Goal: Transaction & Acquisition: Purchase product/service

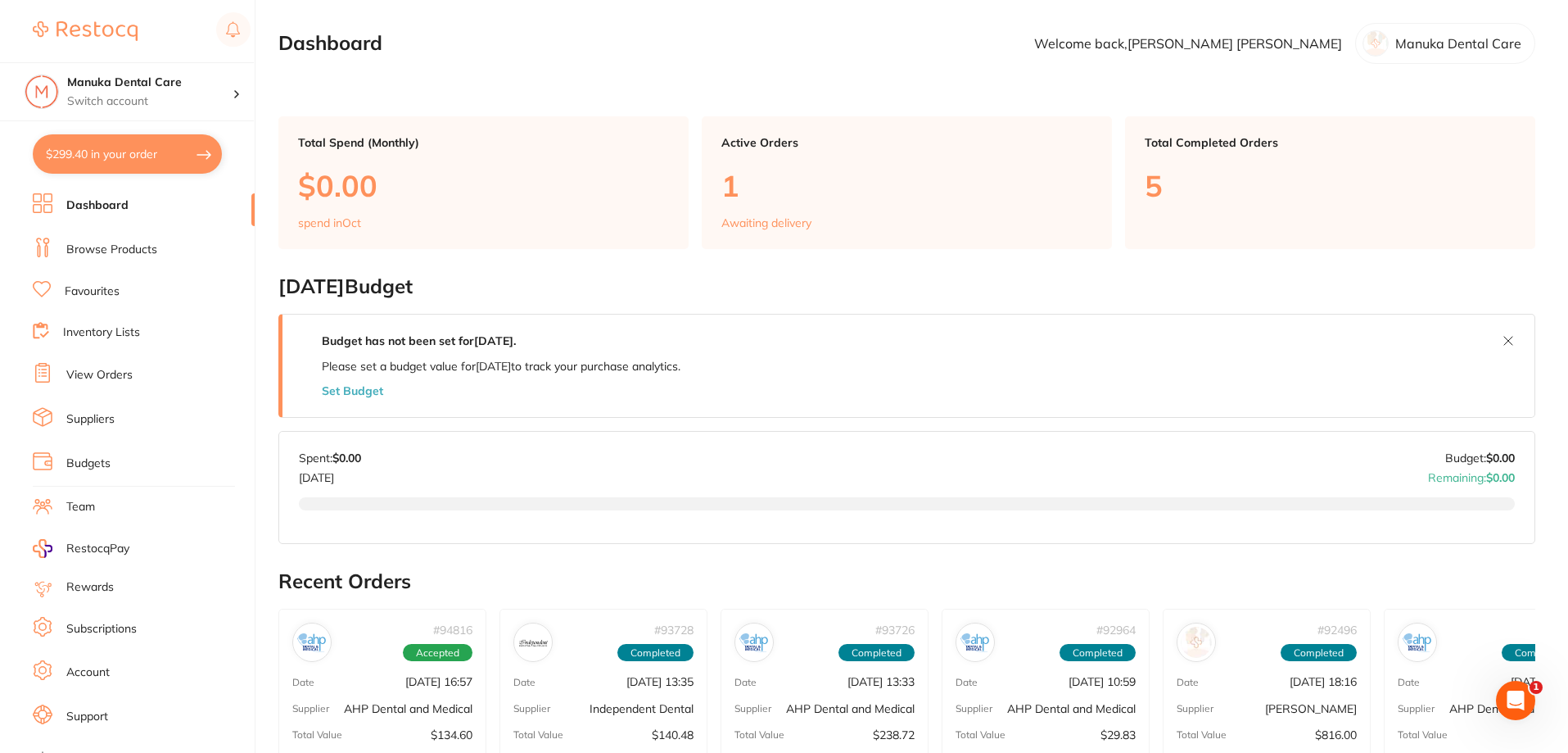
click at [1455, 38] on p "Manuka Dental Care" at bounding box center [1458, 44] width 126 height 15
click at [1268, 42] on p "Welcome back, [PERSON_NAME]" at bounding box center [1188, 44] width 308 height 15
click at [168, 93] on p "Switch account" at bounding box center [150, 101] width 165 height 16
click at [434, 101] on main "Dashboard Welcome back, [PERSON_NAME] Manuka Dental Care Total Spend (Monthly) …" at bounding box center [923, 639] width 1290 height 1278
click at [1510, 705] on icon "Open Intercom Messenger" at bounding box center [1513, 698] width 27 height 27
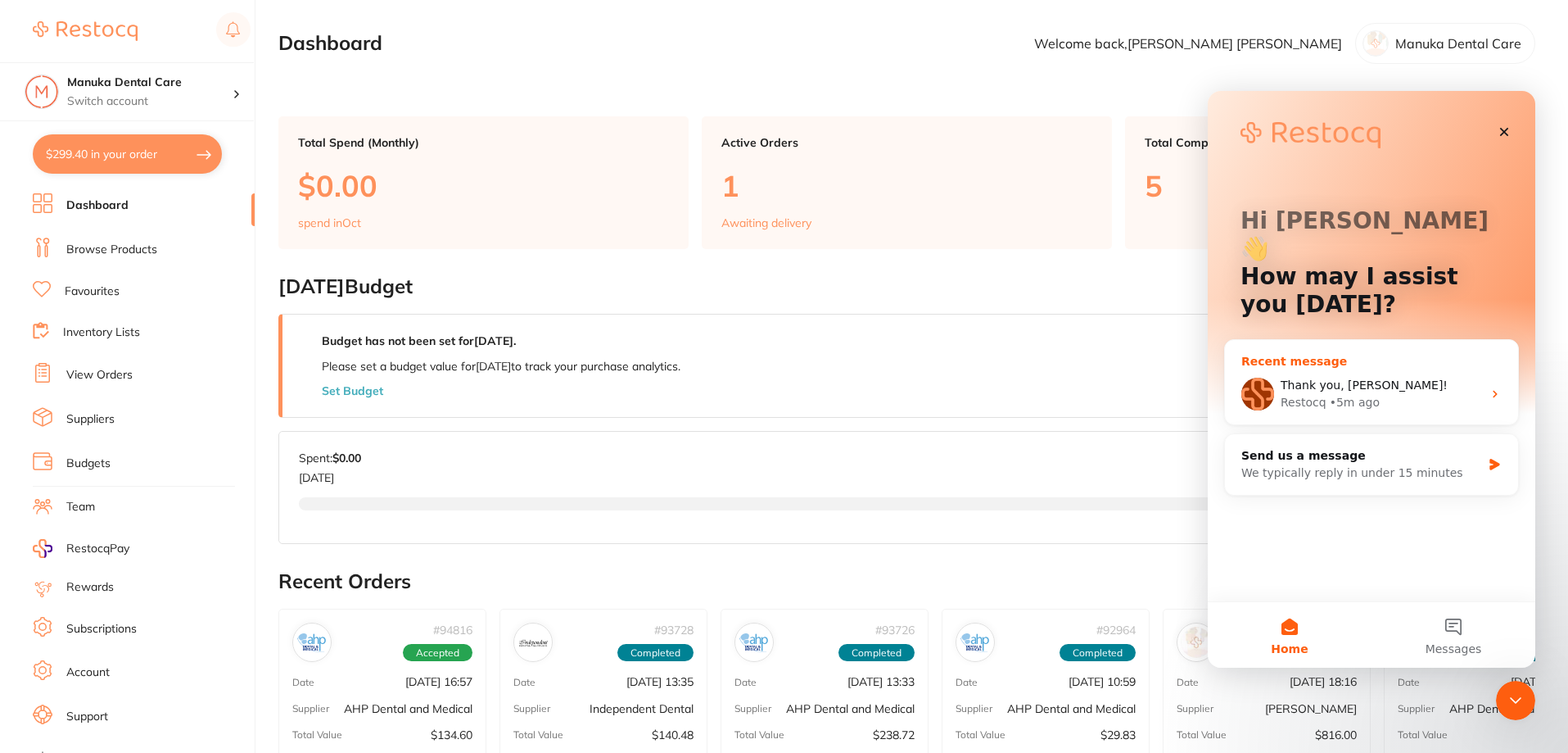
click at [1373, 394] on div "Restocq • 5m ago" at bounding box center [1381, 402] width 201 height 17
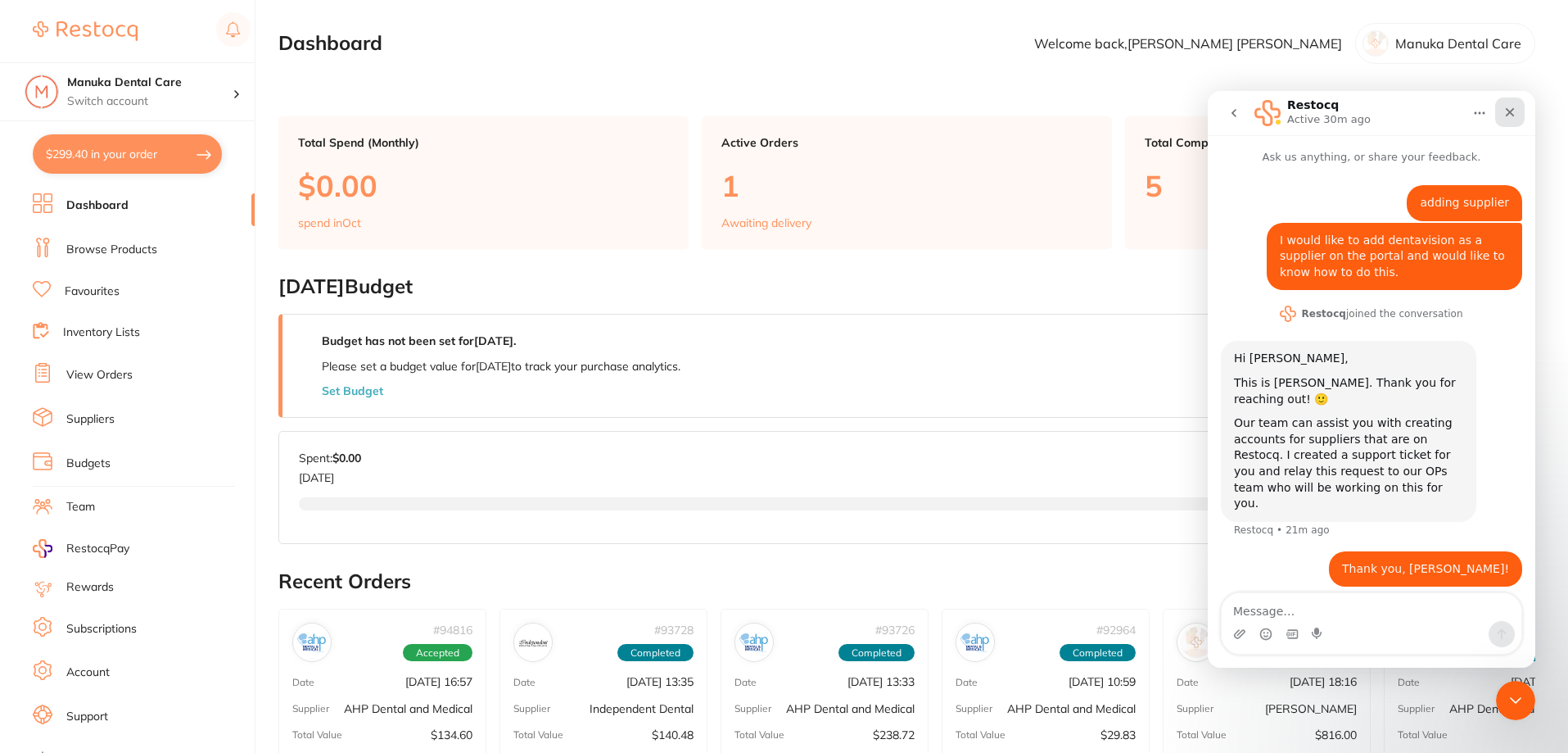
click at [1510, 118] on icon "Close" at bounding box center [1510, 112] width 13 height 13
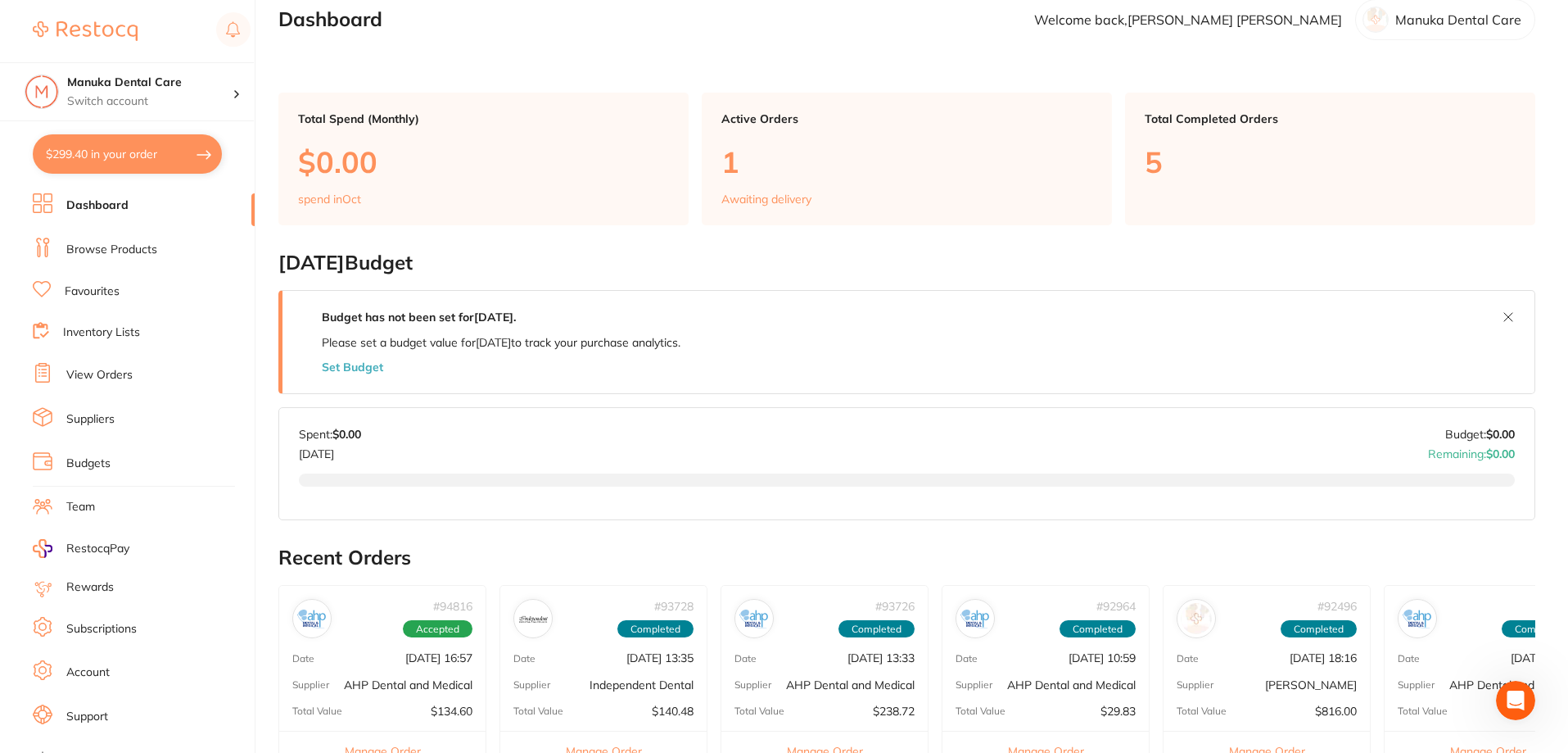
scroll to position [245, 0]
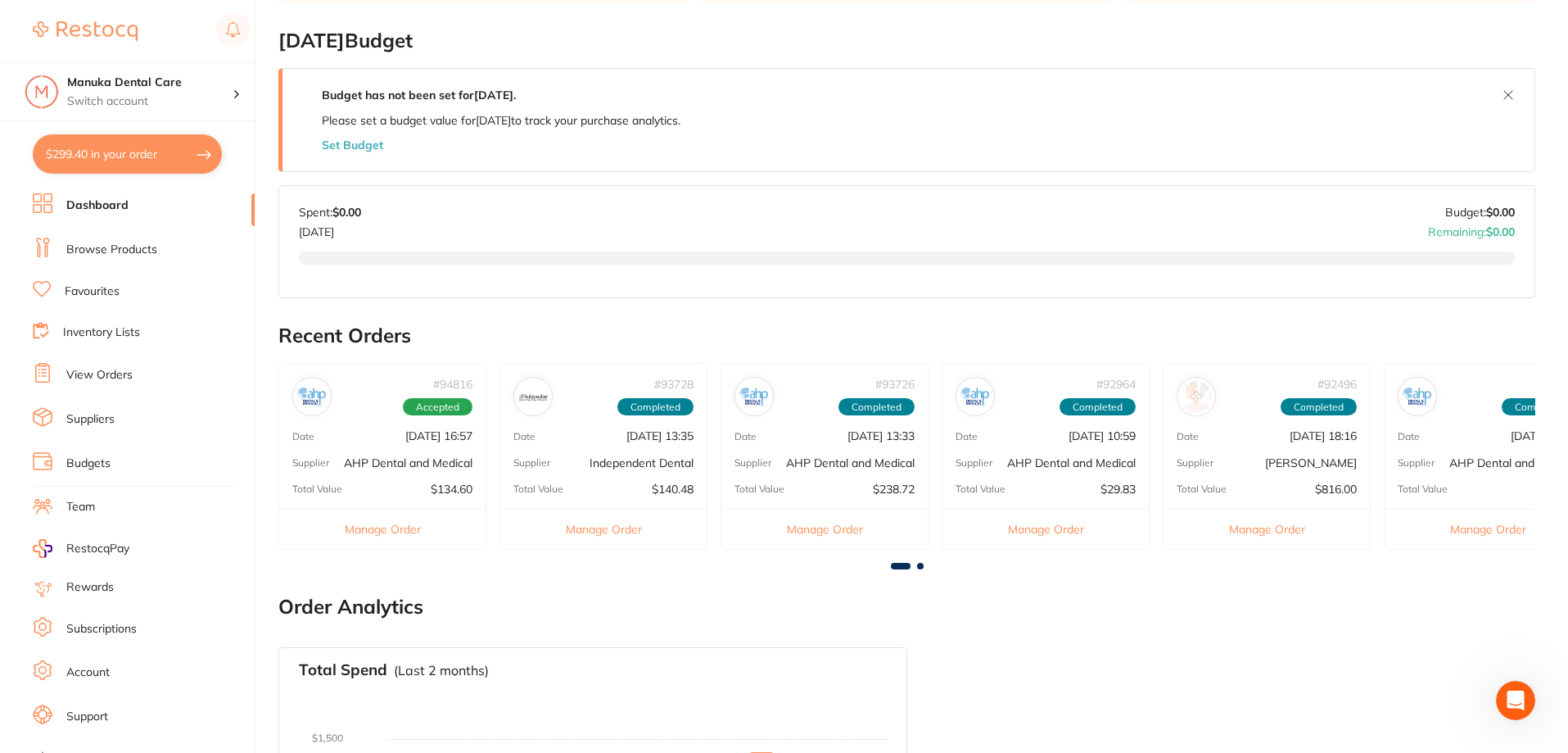
click at [149, 146] on button "$299.40 in your order" at bounding box center [126, 153] width 189 height 39
checkbox input "true"
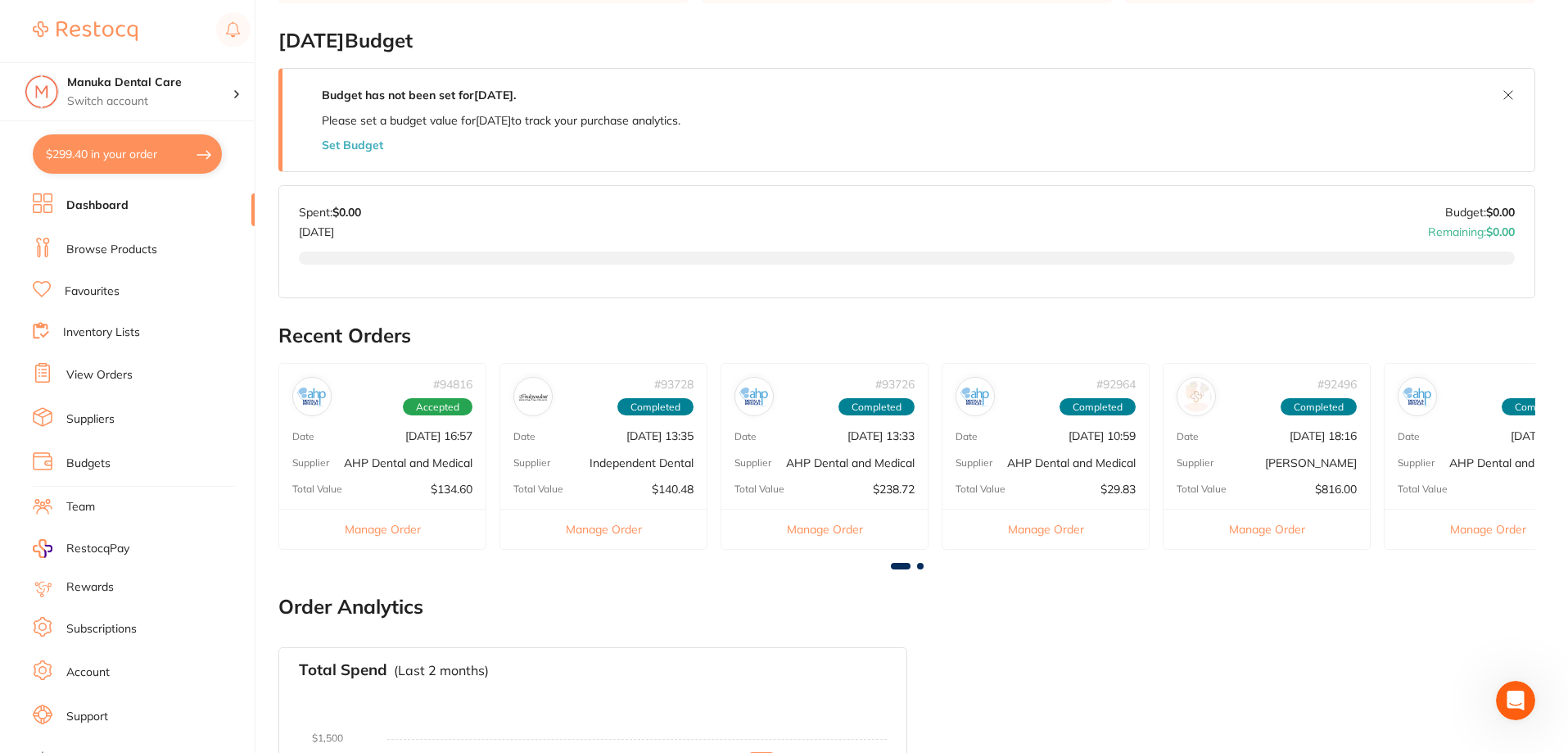
checkbox input "true"
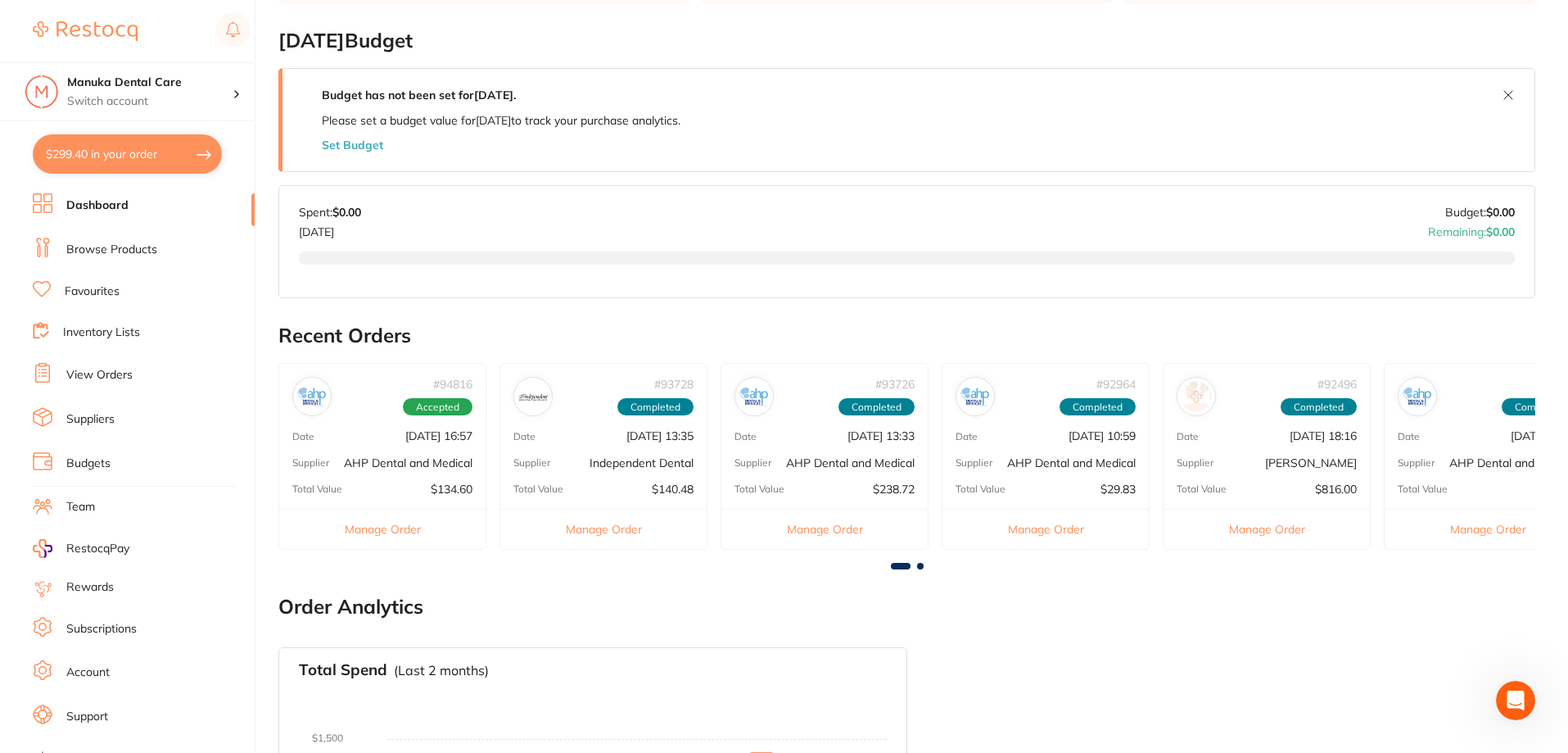
checkbox input "true"
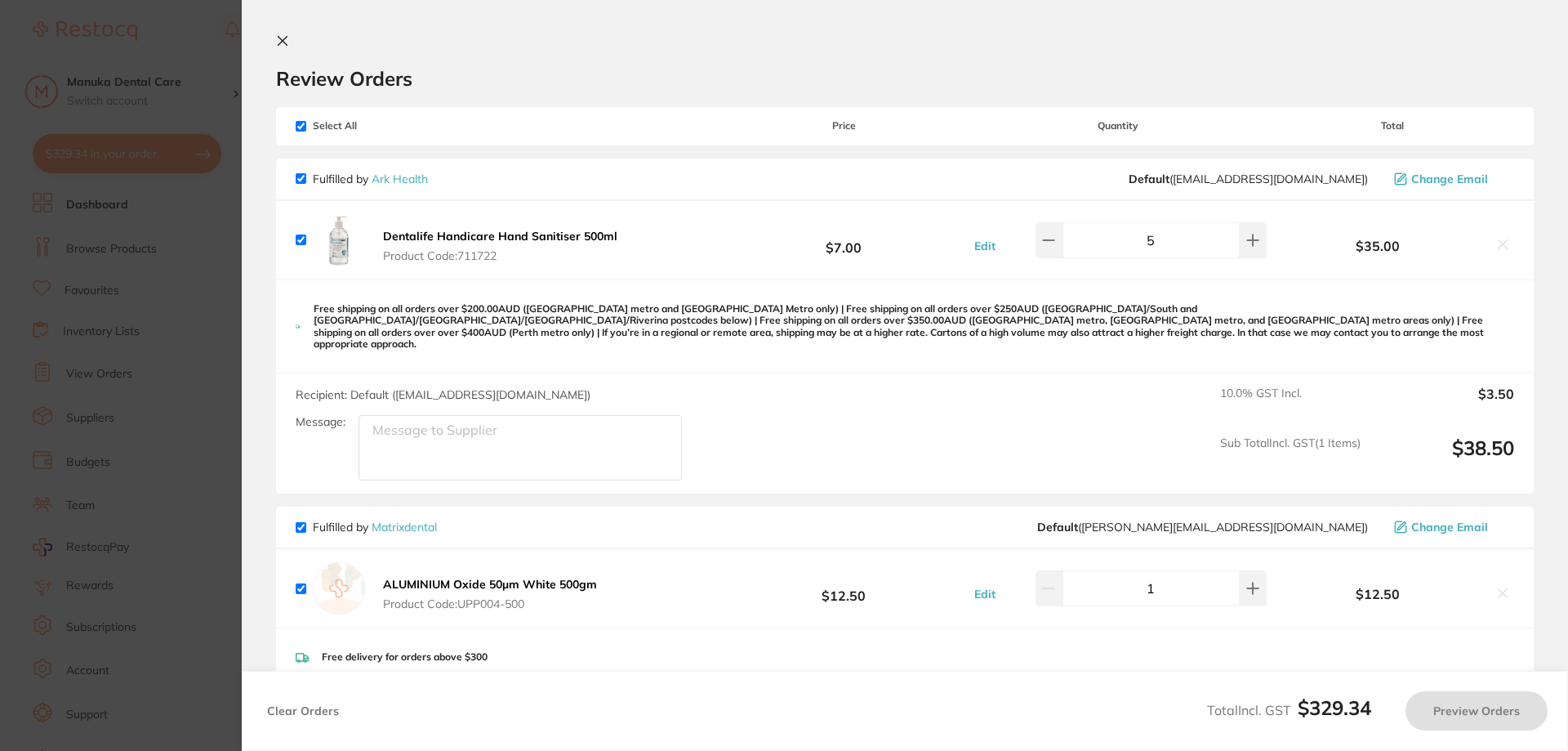
checkbox input "true"
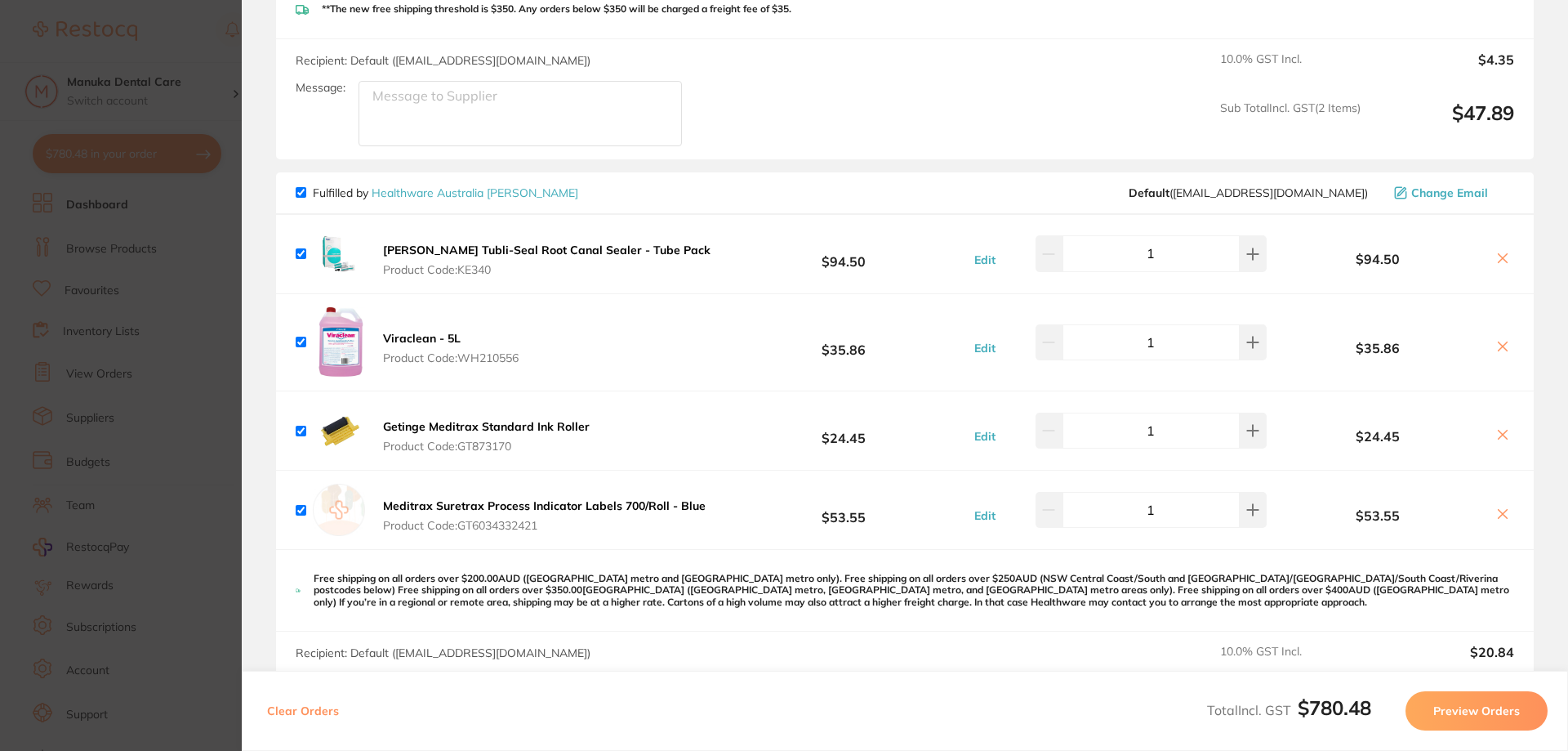
scroll to position [1878, 0]
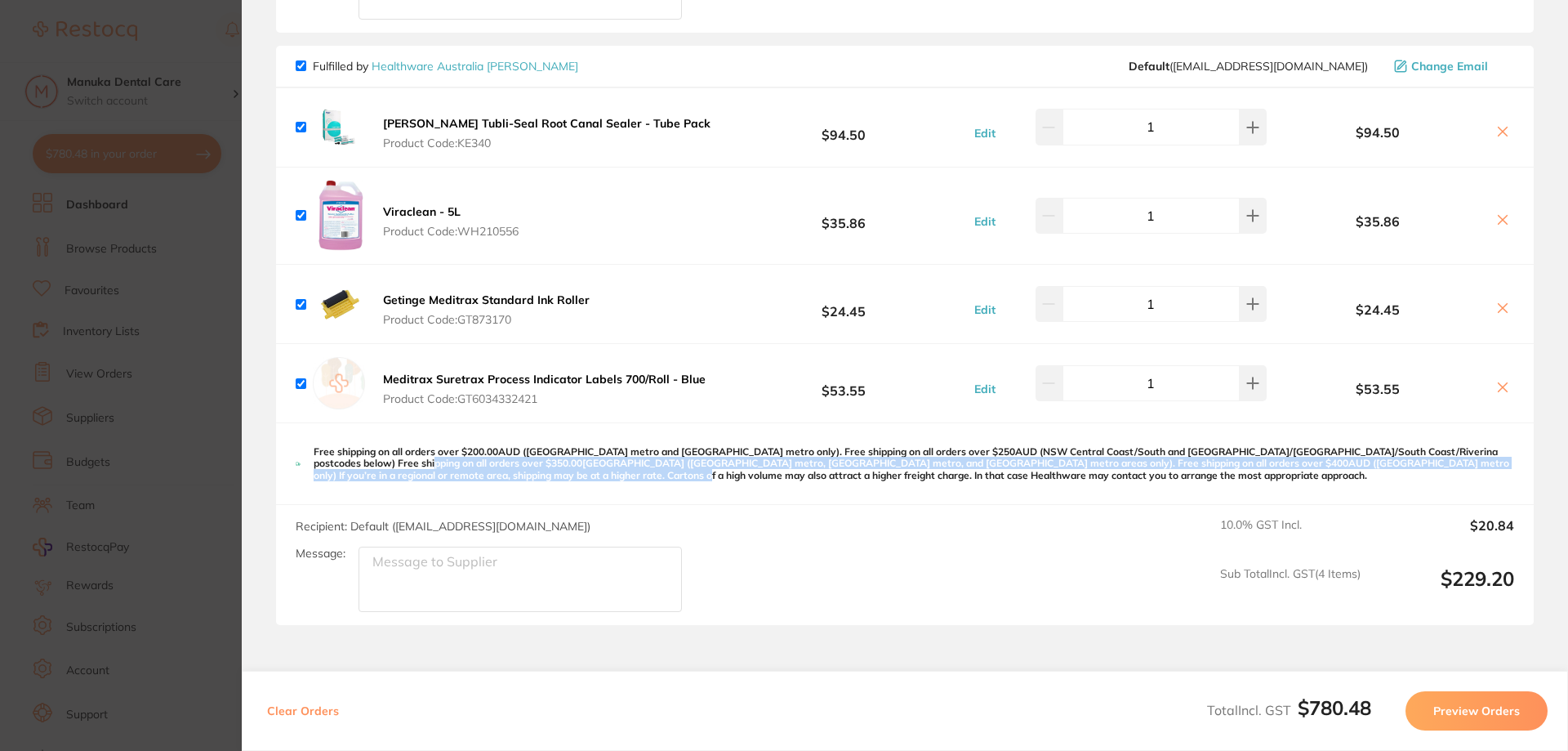
drag, startPoint x: 397, startPoint y: 449, endPoint x: 595, endPoint y: 469, distance: 199.0
click at [595, 469] on p "Free shipping on all orders over $200.00AUD ([GEOGRAPHIC_DATA] metro and [GEOGR…" at bounding box center [914, 463] width 1200 height 35
click at [594, 469] on p "Free shipping on all orders over $200.00AUD ([GEOGRAPHIC_DATA] metro and [GEOGR…" at bounding box center [914, 463] width 1200 height 35
click at [593, 458] on p "Free shipping on all orders over $200.00AUD ([GEOGRAPHIC_DATA] metro and [GEOGR…" at bounding box center [914, 463] width 1200 height 35
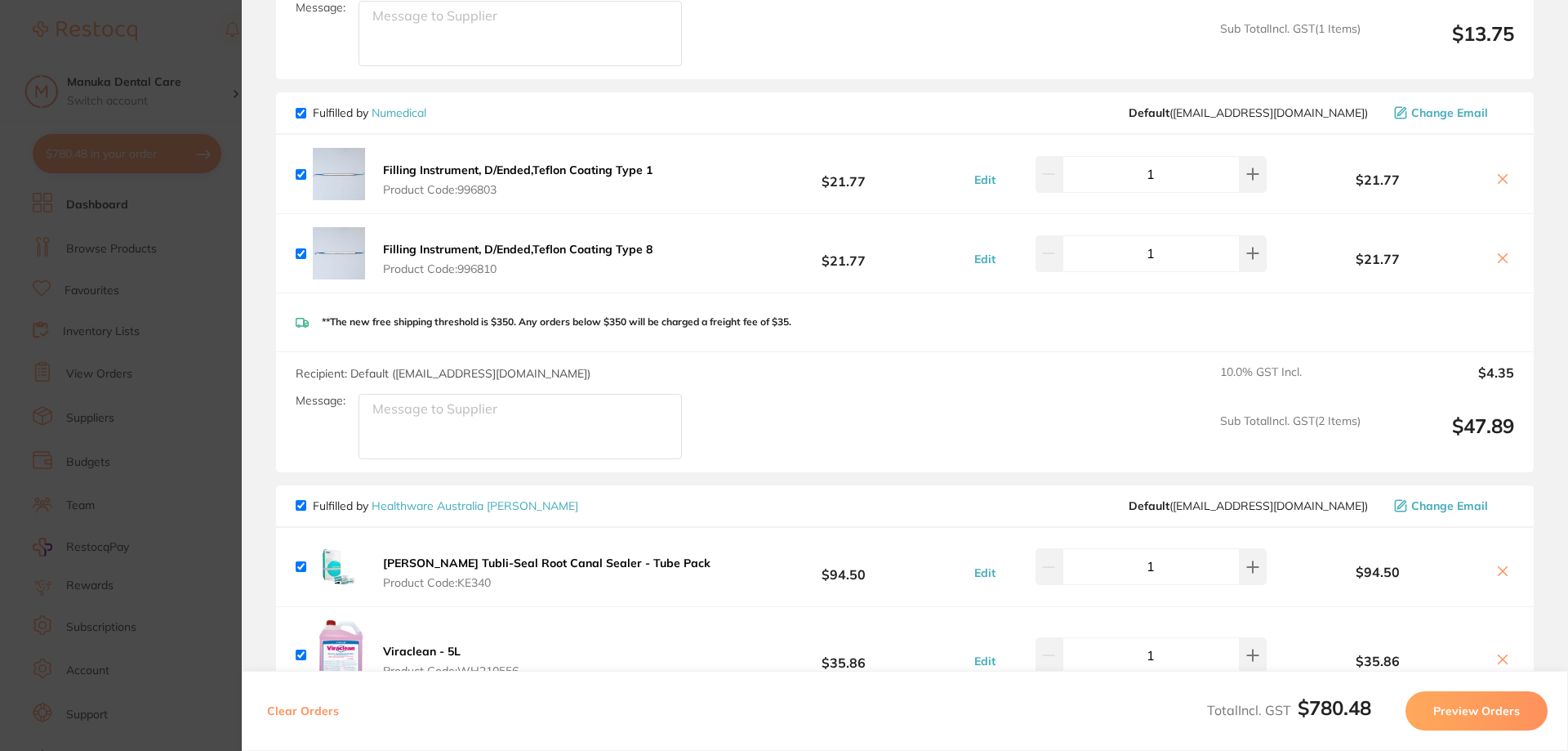
scroll to position [1225, 0]
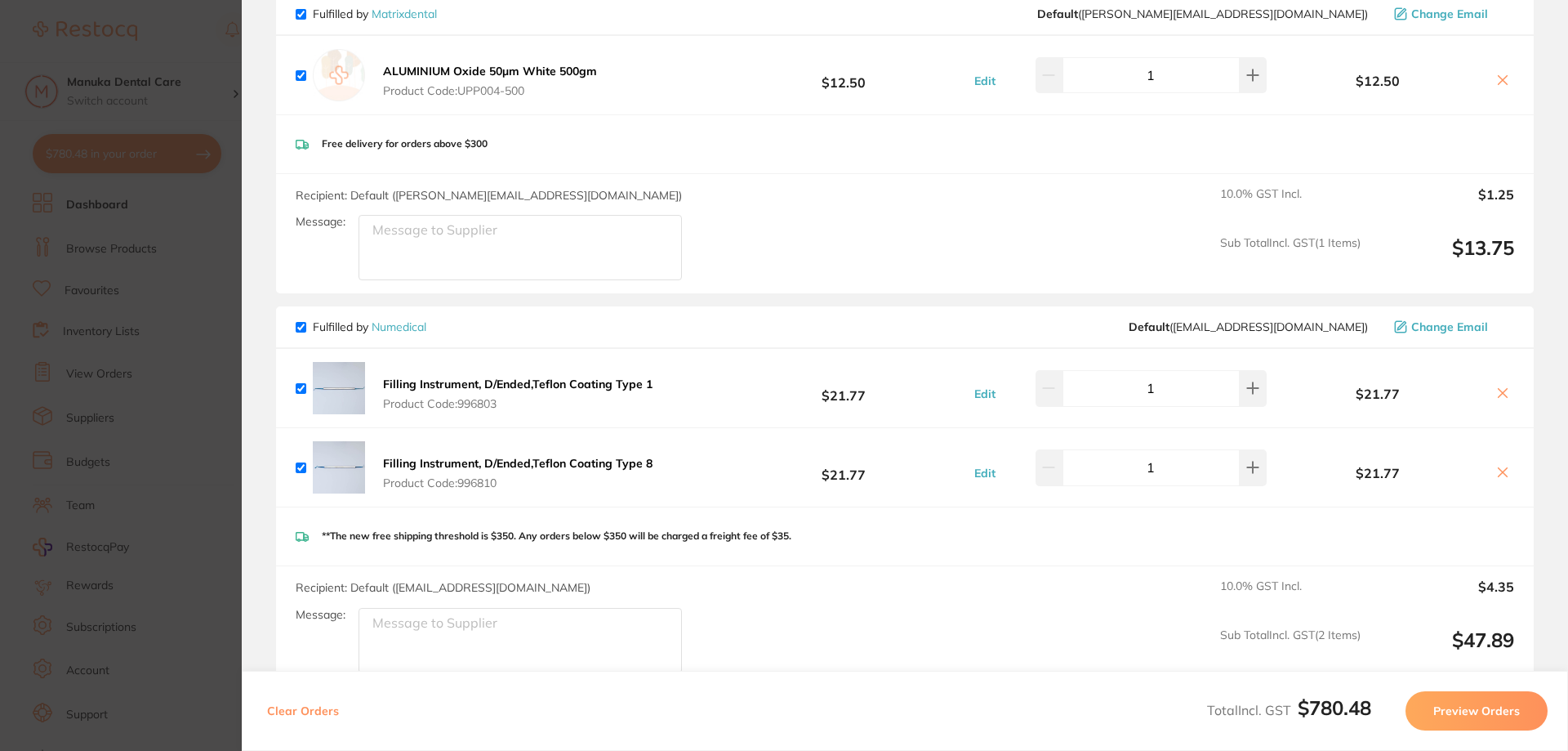
click at [301, 321] on input "checkbox" at bounding box center [301, 326] width 10 height 10
checkbox input "false"
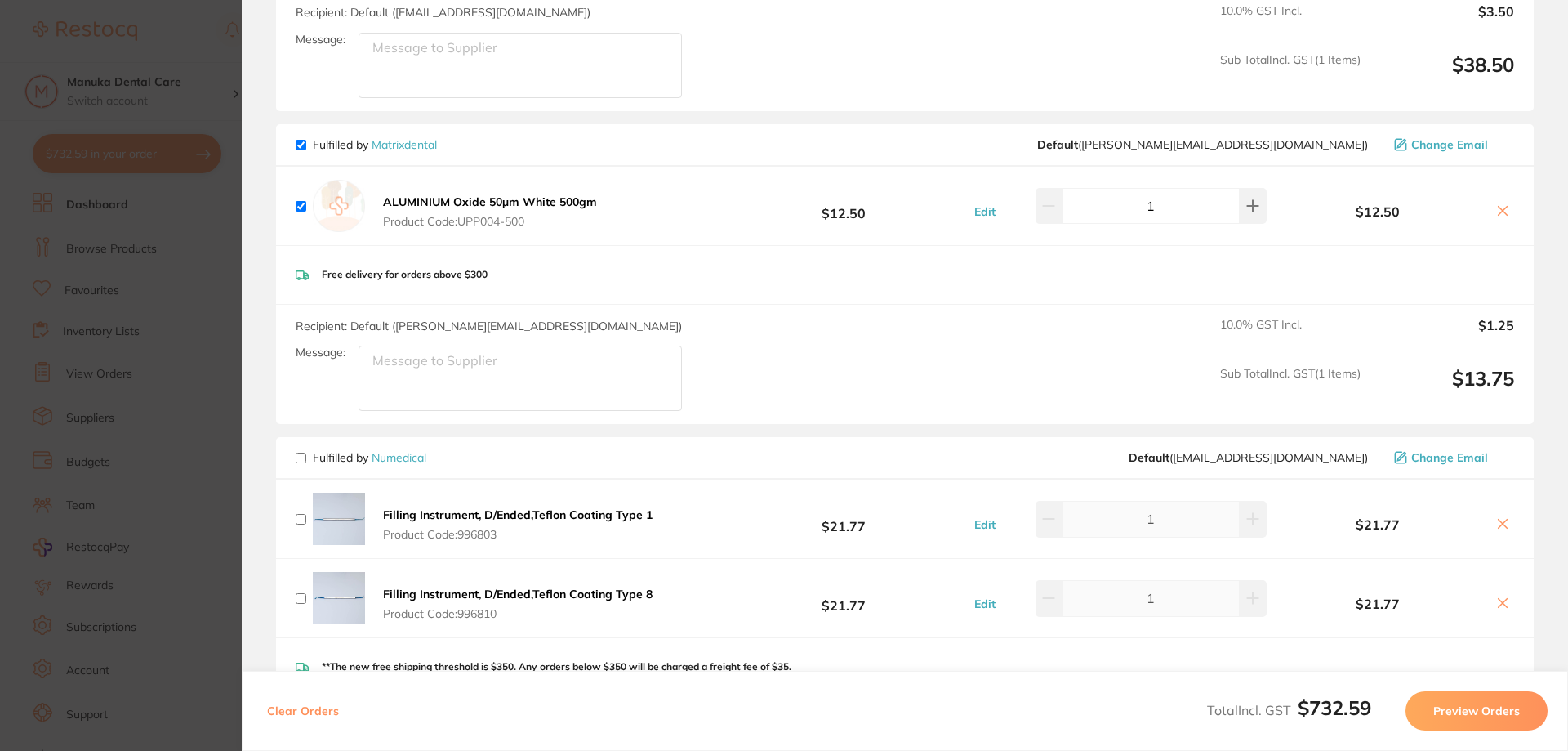
scroll to position [899, 0]
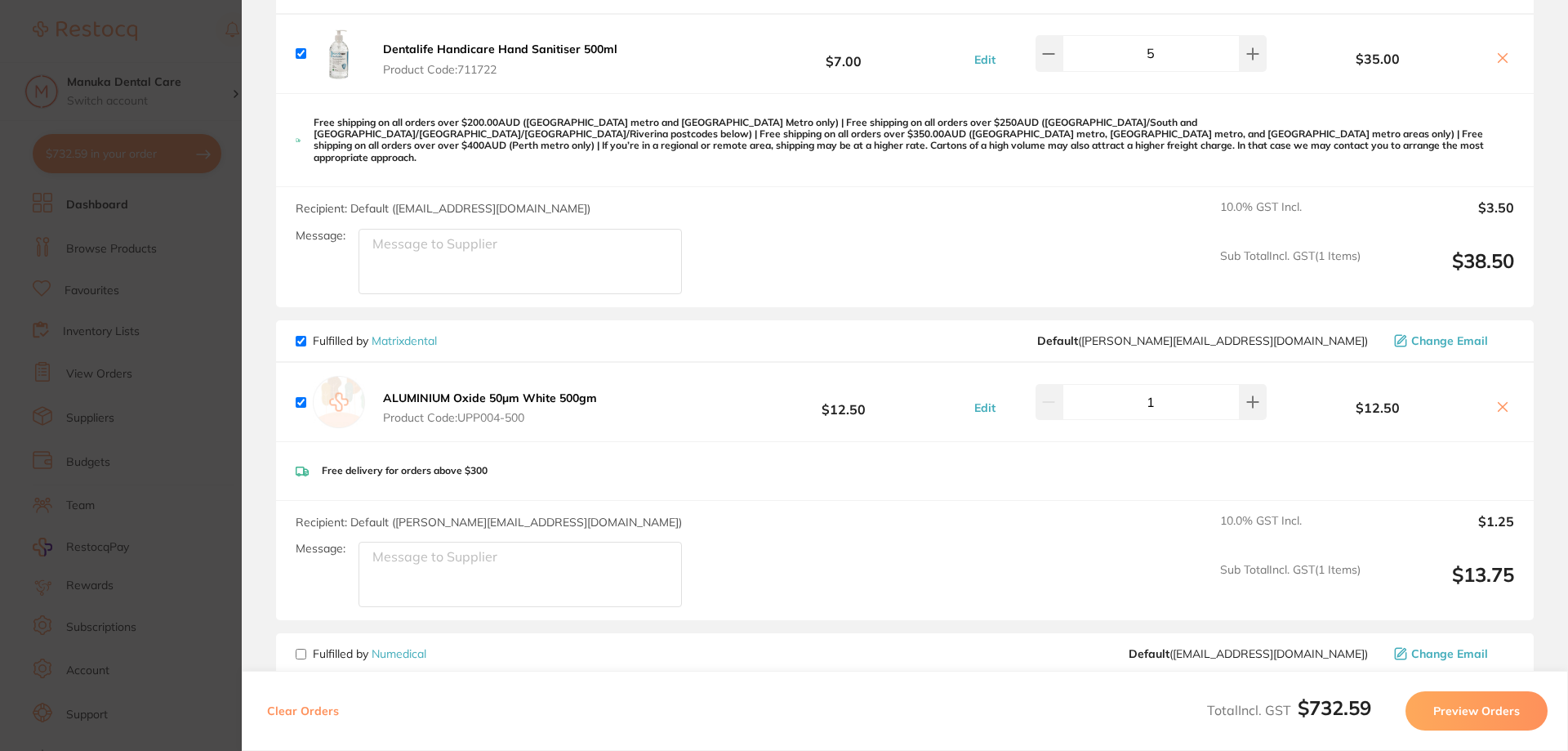
click at [303, 336] on input "checkbox" at bounding box center [301, 340] width 10 height 10
checkbox input "false"
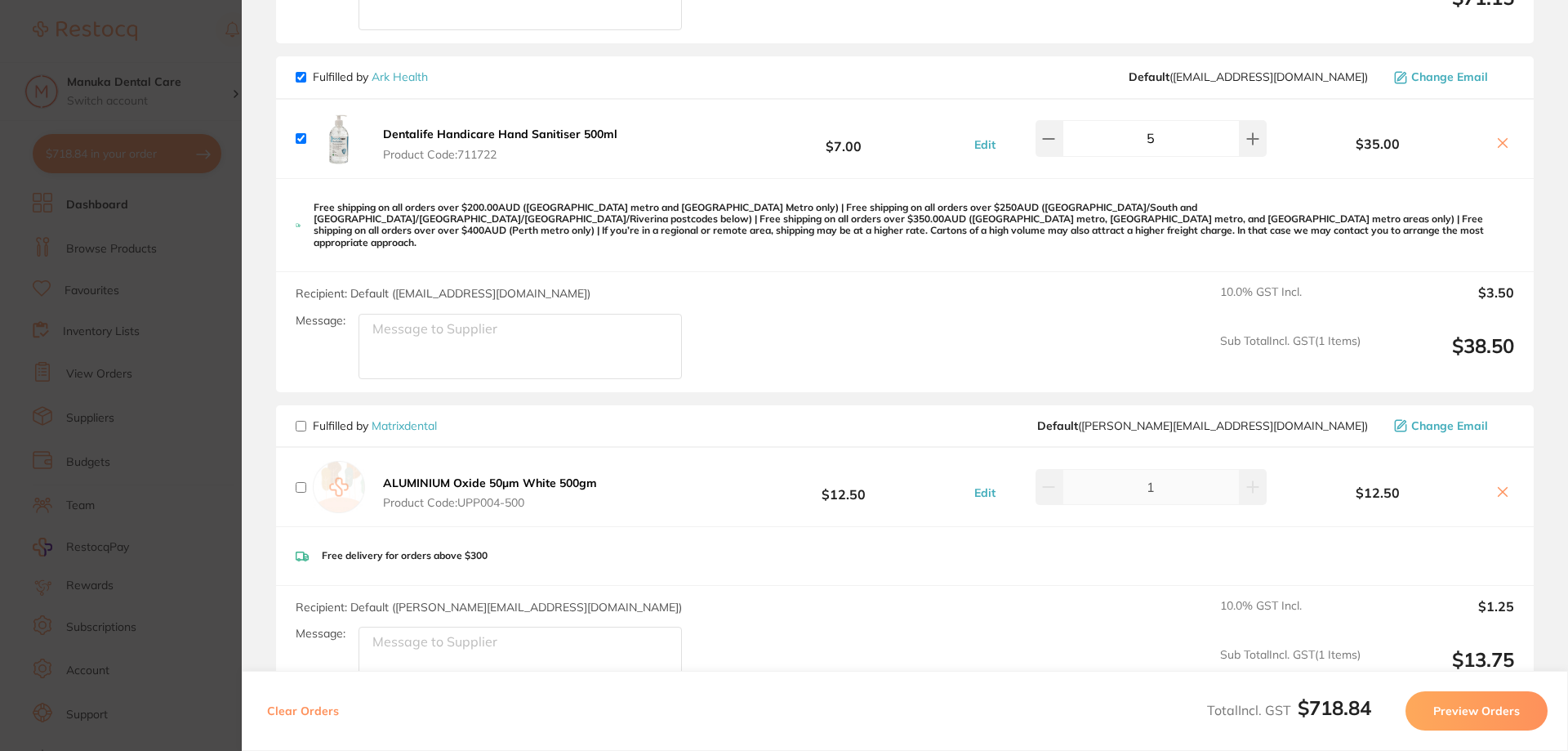
scroll to position [653, 0]
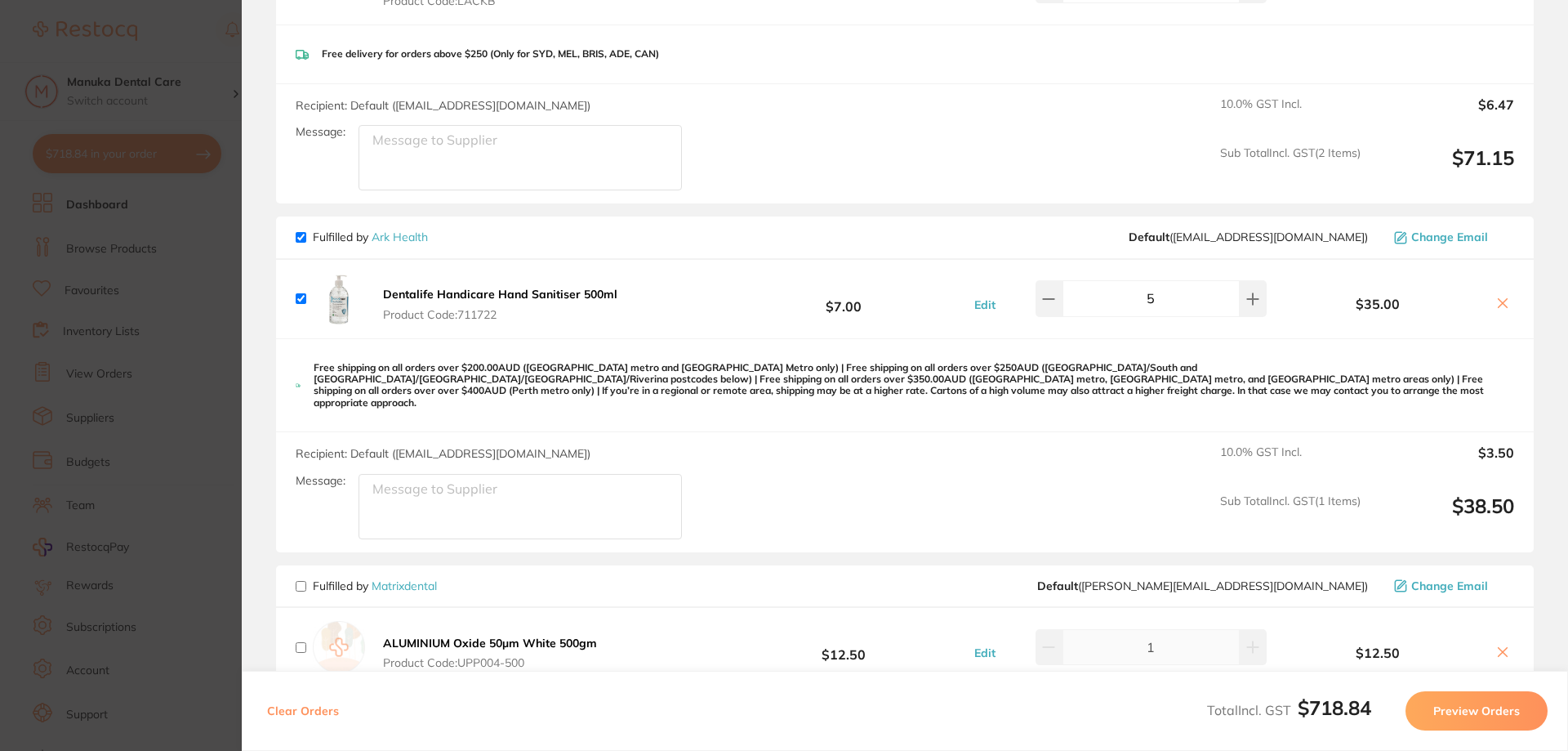
click at [295, 233] on div "Fulfilled by Ark Health Default ( [EMAIL_ADDRESS][DOMAIN_NAME] ) Change Email" at bounding box center [904, 237] width 1258 height 43
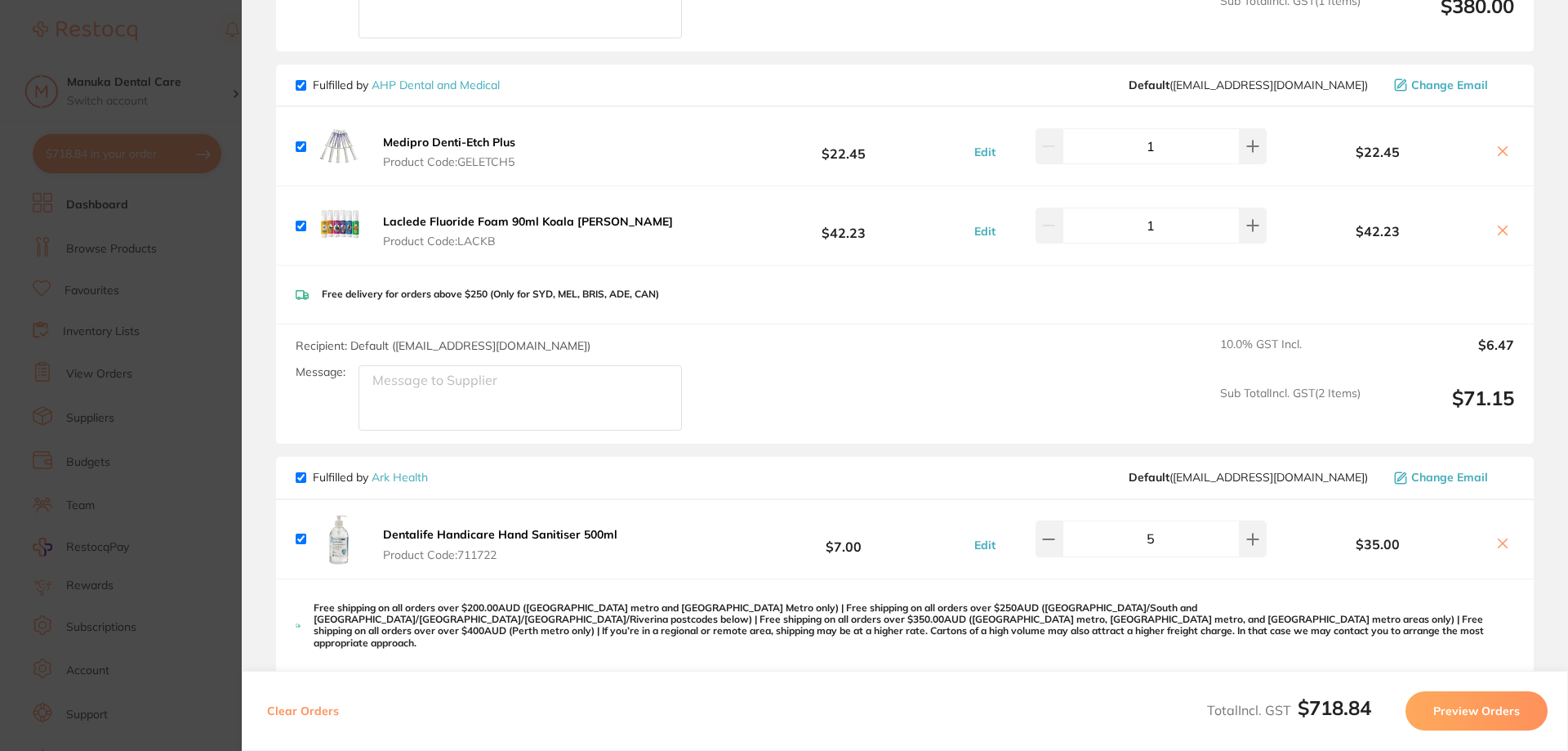
scroll to position [327, 0]
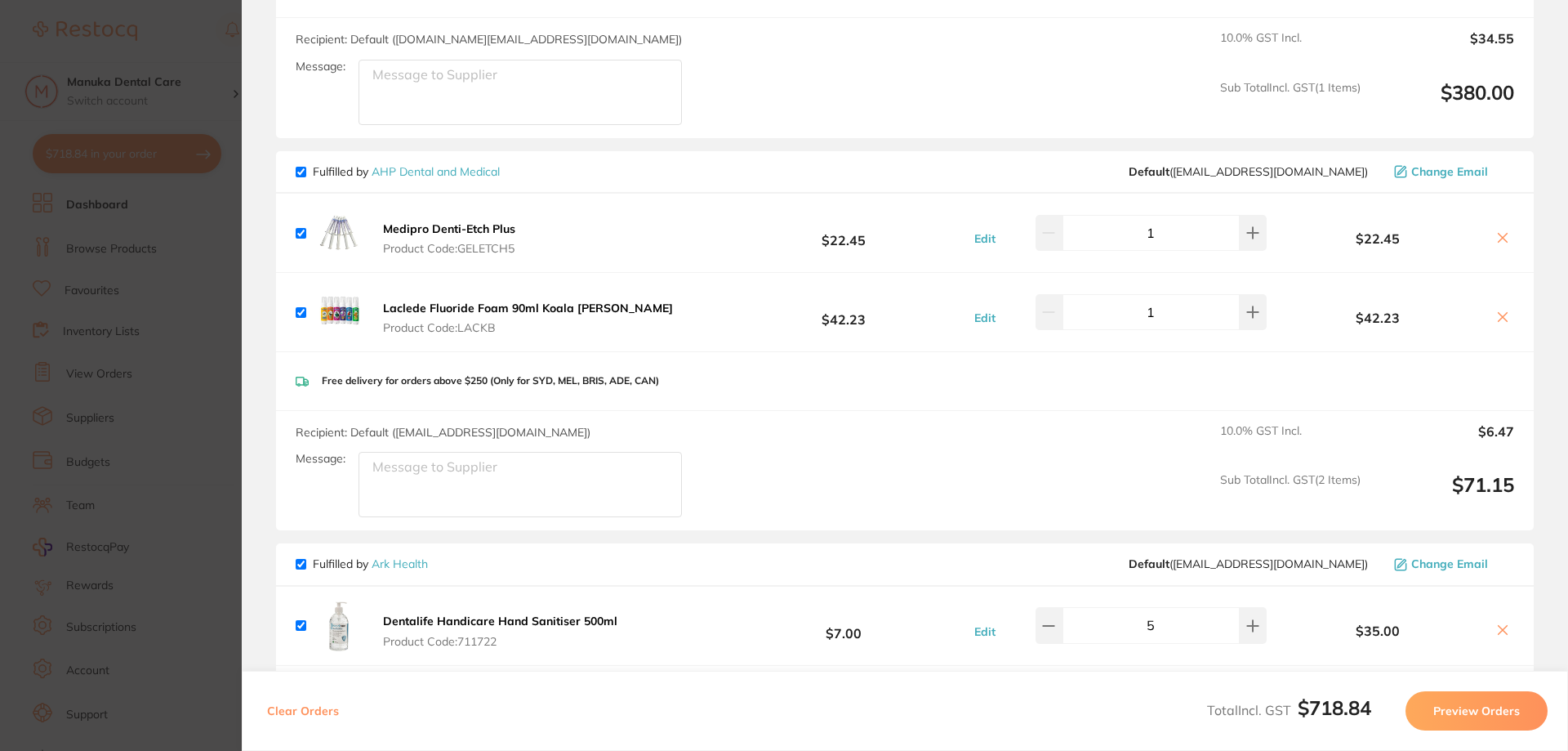
click at [303, 562] on input "checkbox" at bounding box center [301, 563] width 10 height 10
checkbox input "false"
click at [301, 170] on input "checkbox" at bounding box center [301, 172] width 10 height 10
checkbox input "false"
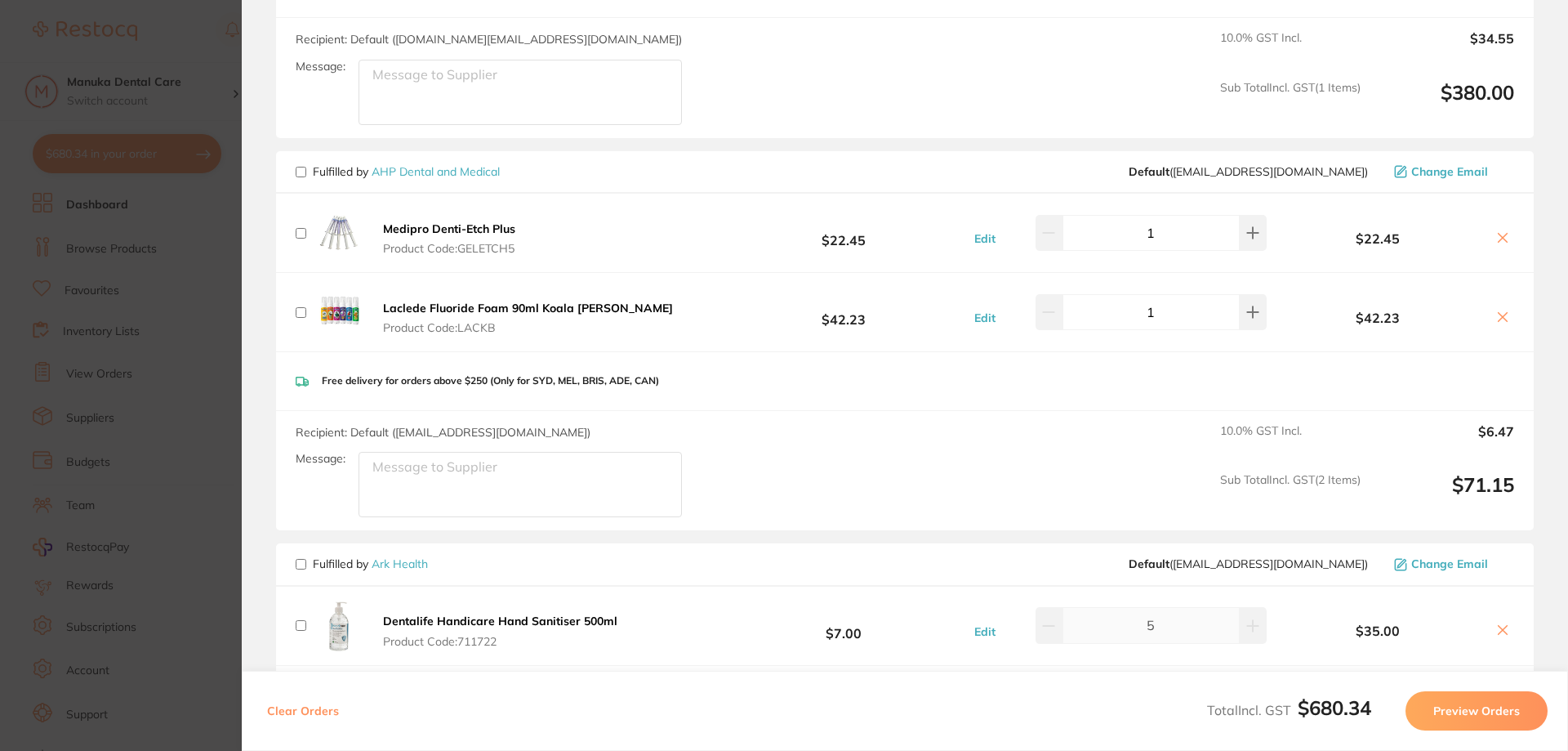
checkbox input "false"
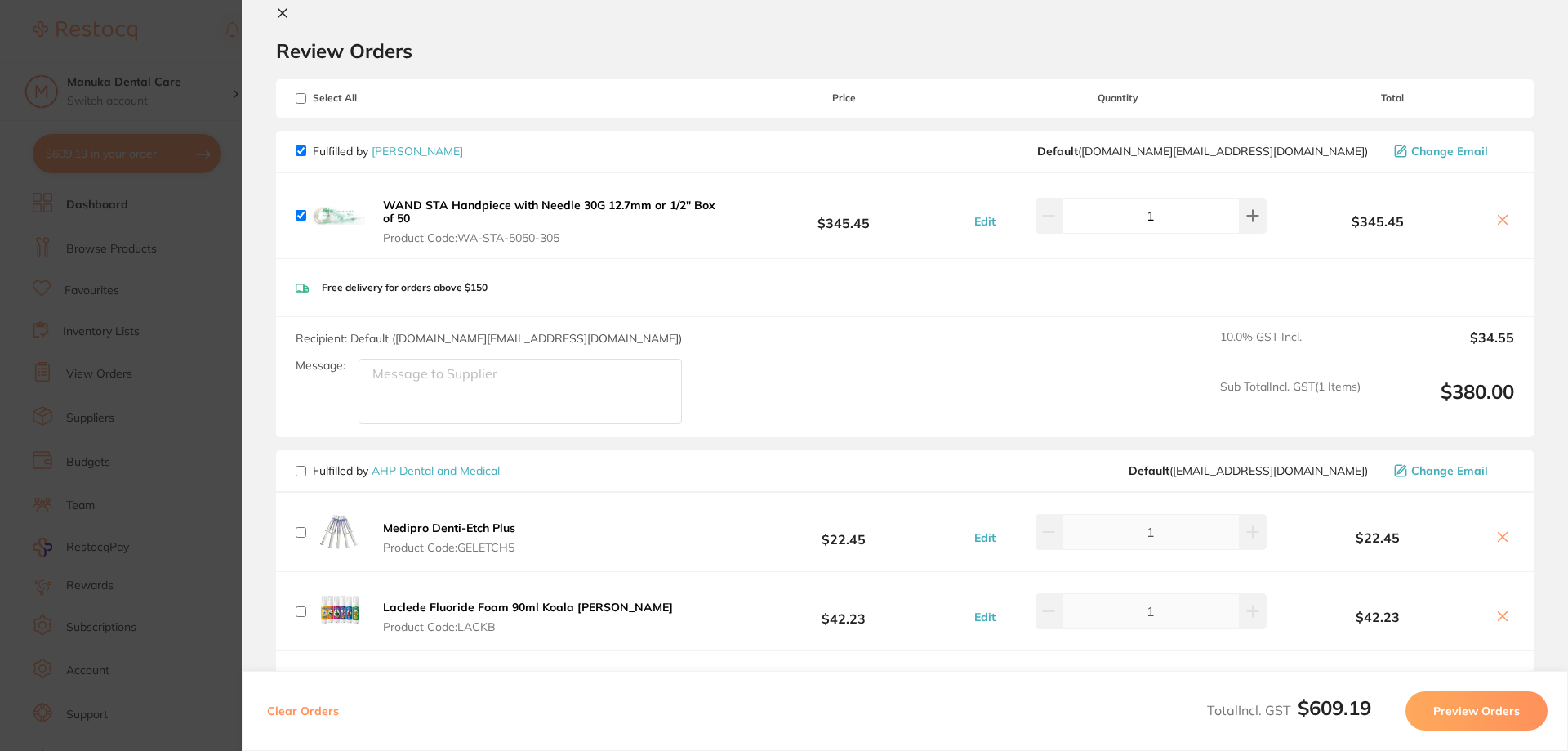
scroll to position [0, 0]
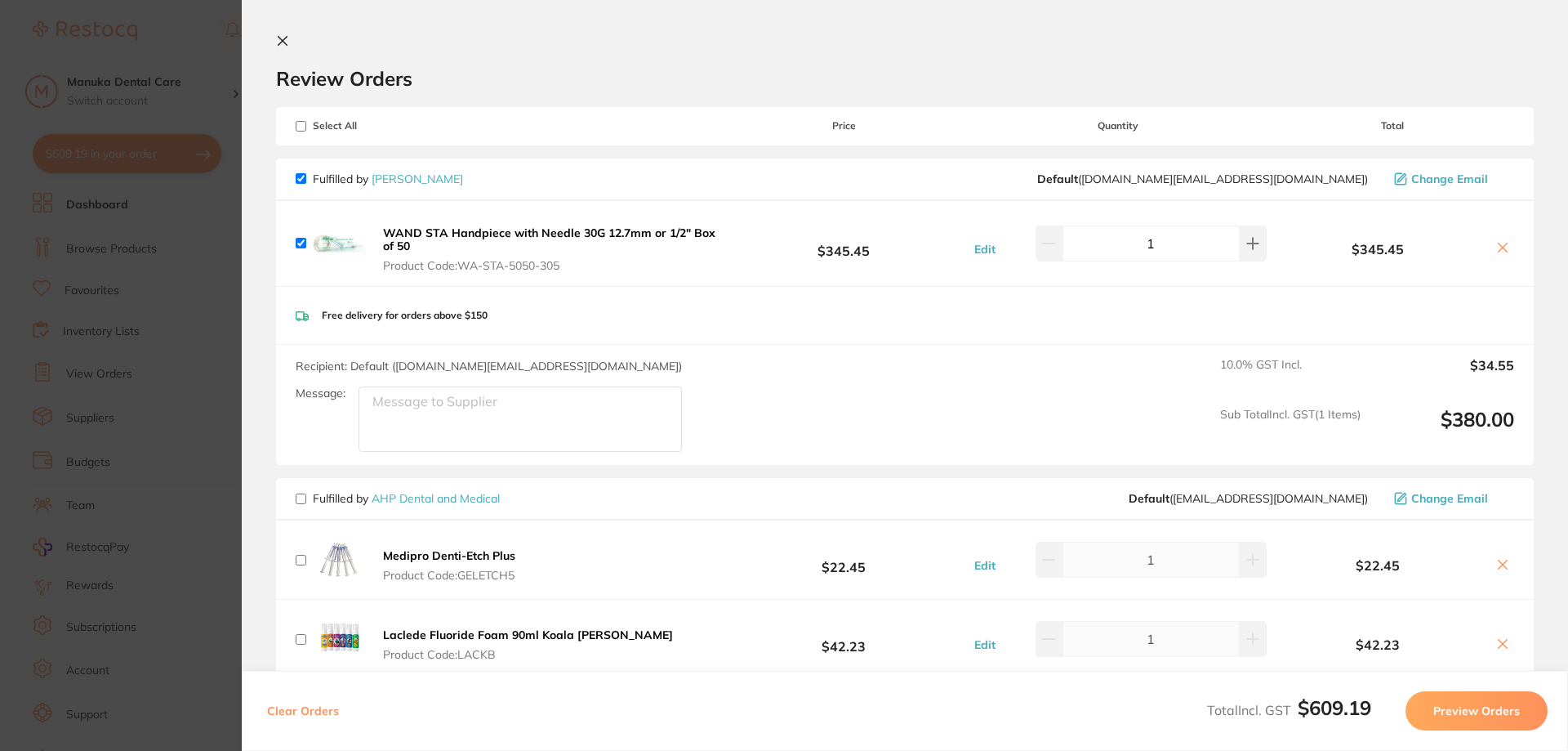
click at [299, 179] on input "checkbox" at bounding box center [301, 178] width 10 height 10
checkbox input "false"
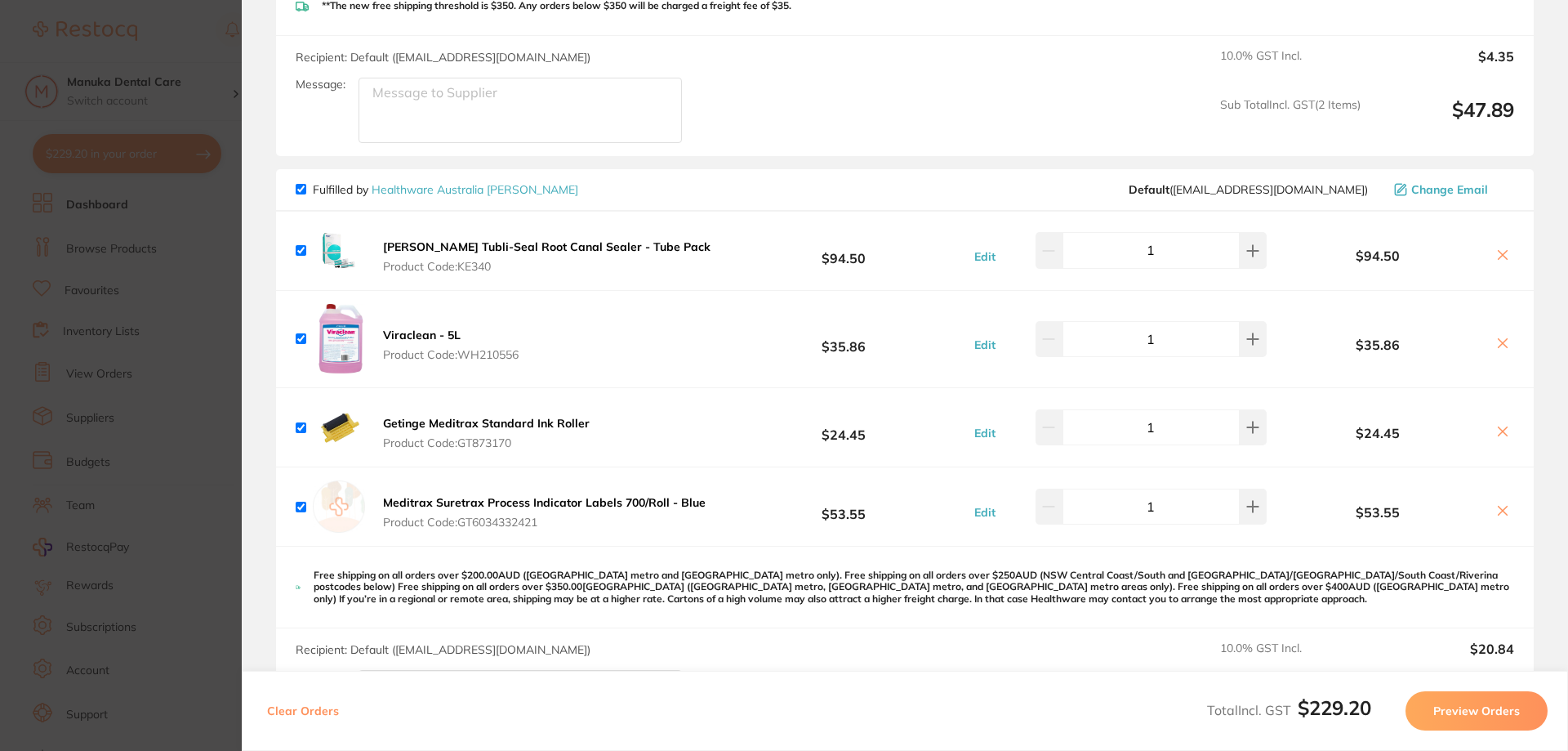
scroll to position [2001, 0]
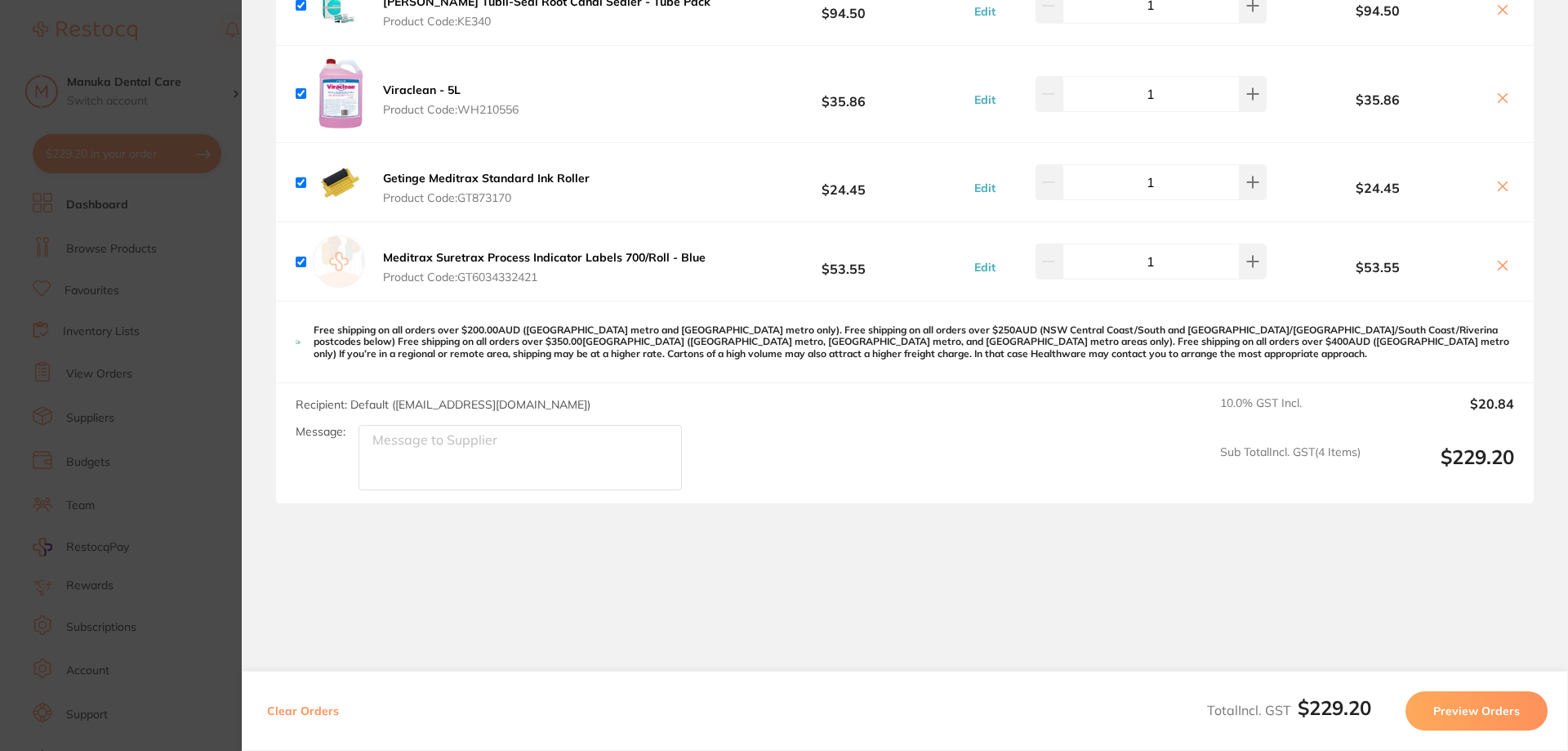
click at [1442, 707] on button "Preview Orders" at bounding box center [1477, 710] width 142 height 39
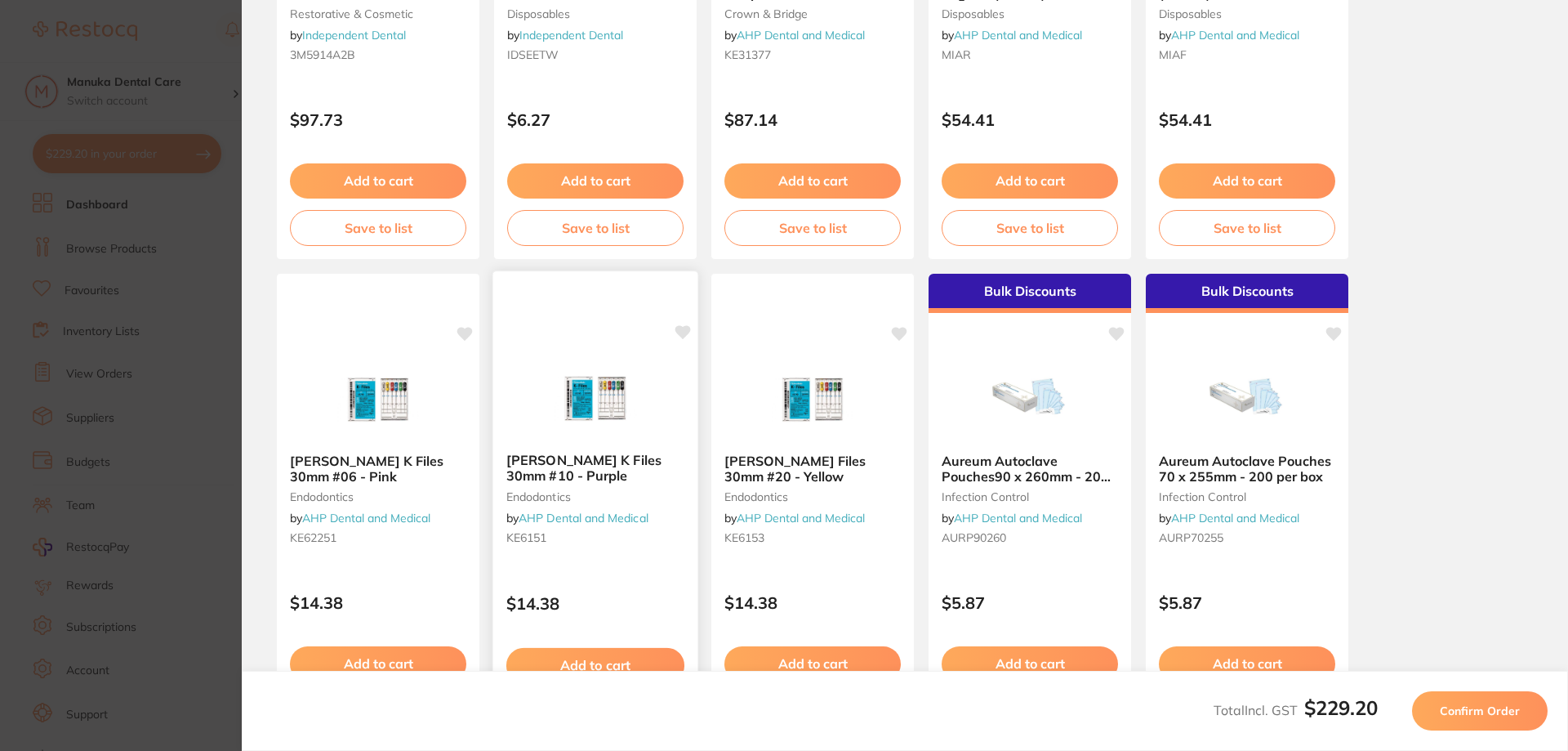
scroll to position [457, 0]
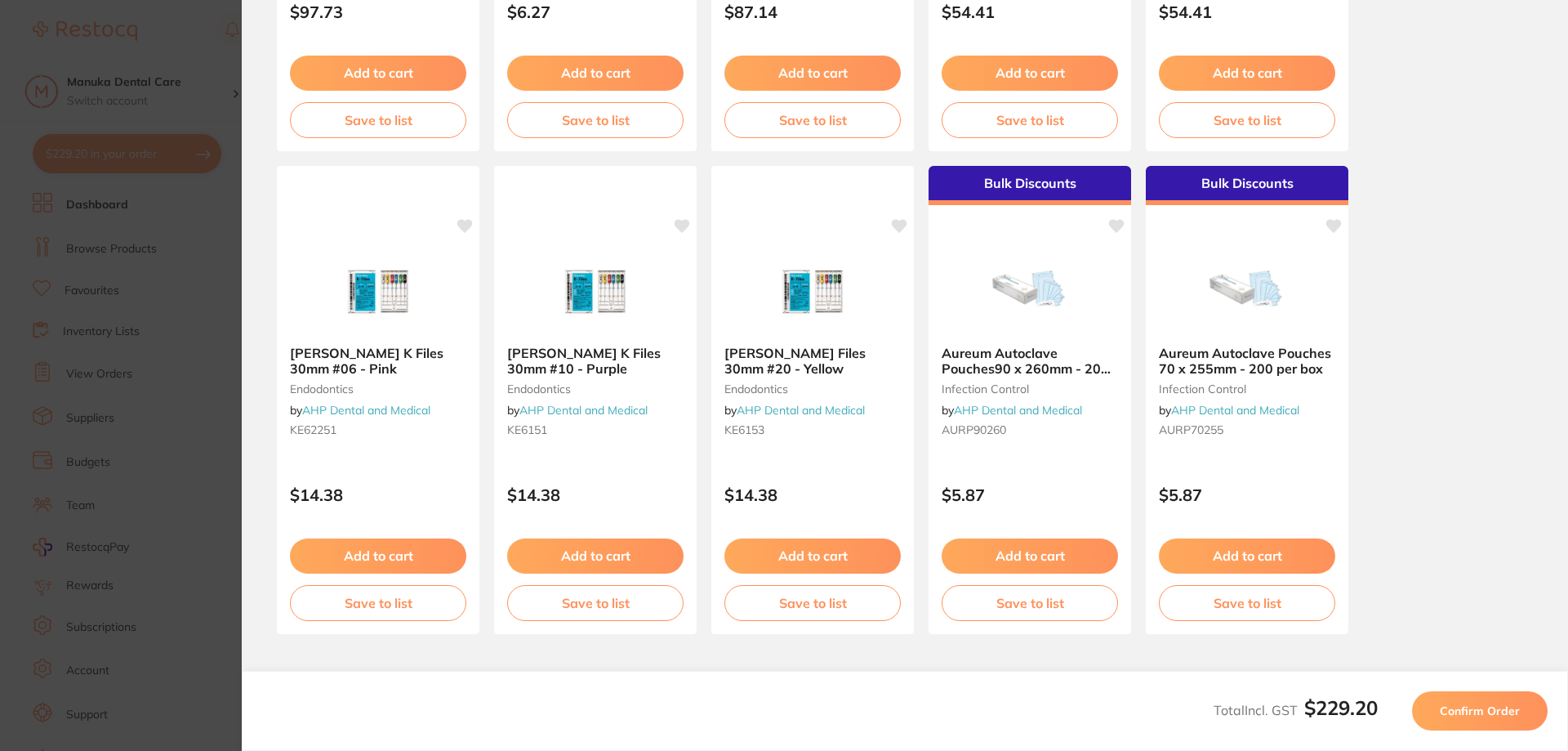
click at [1493, 709] on span "Confirm Order" at bounding box center [1480, 711] width 80 height 15
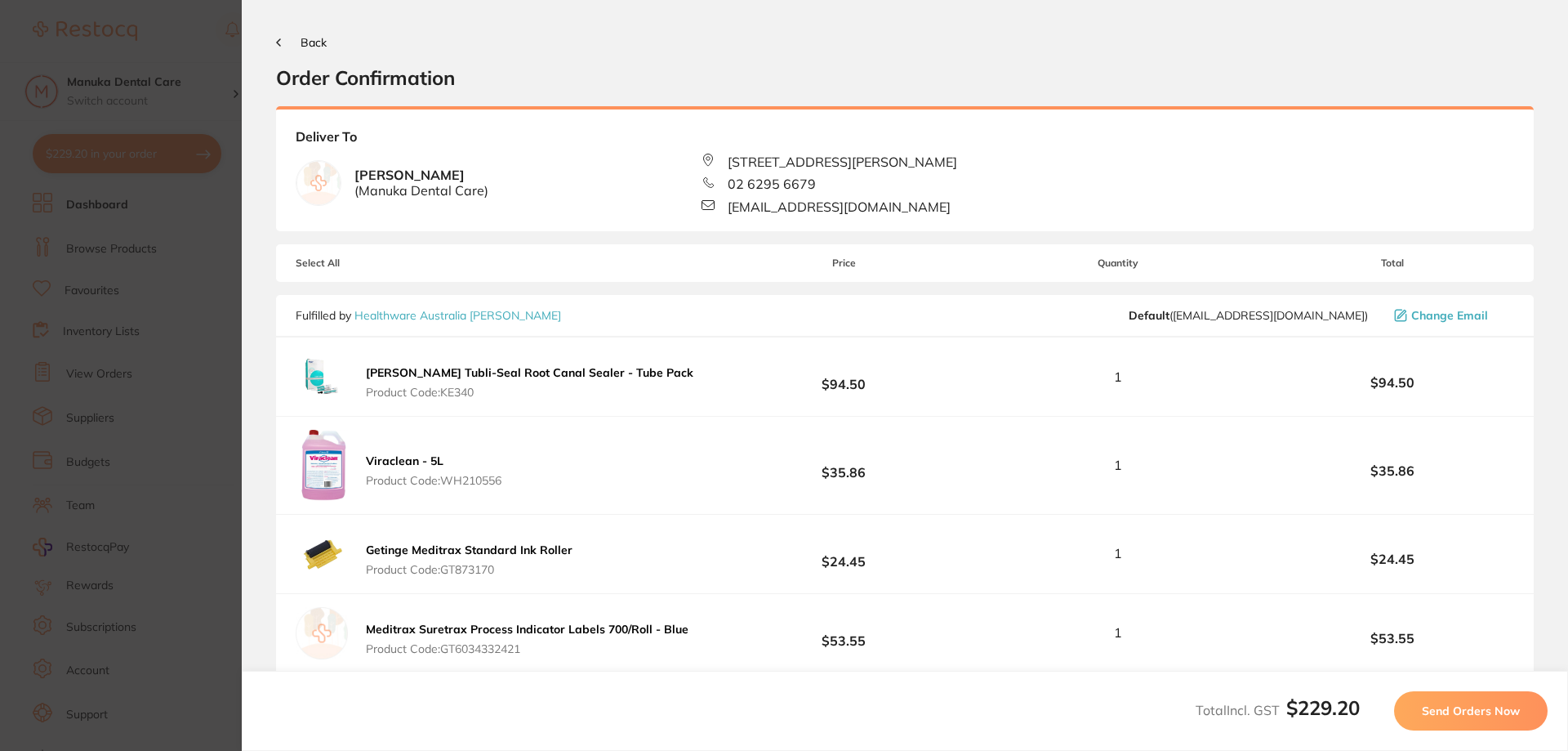
scroll to position [341, 0]
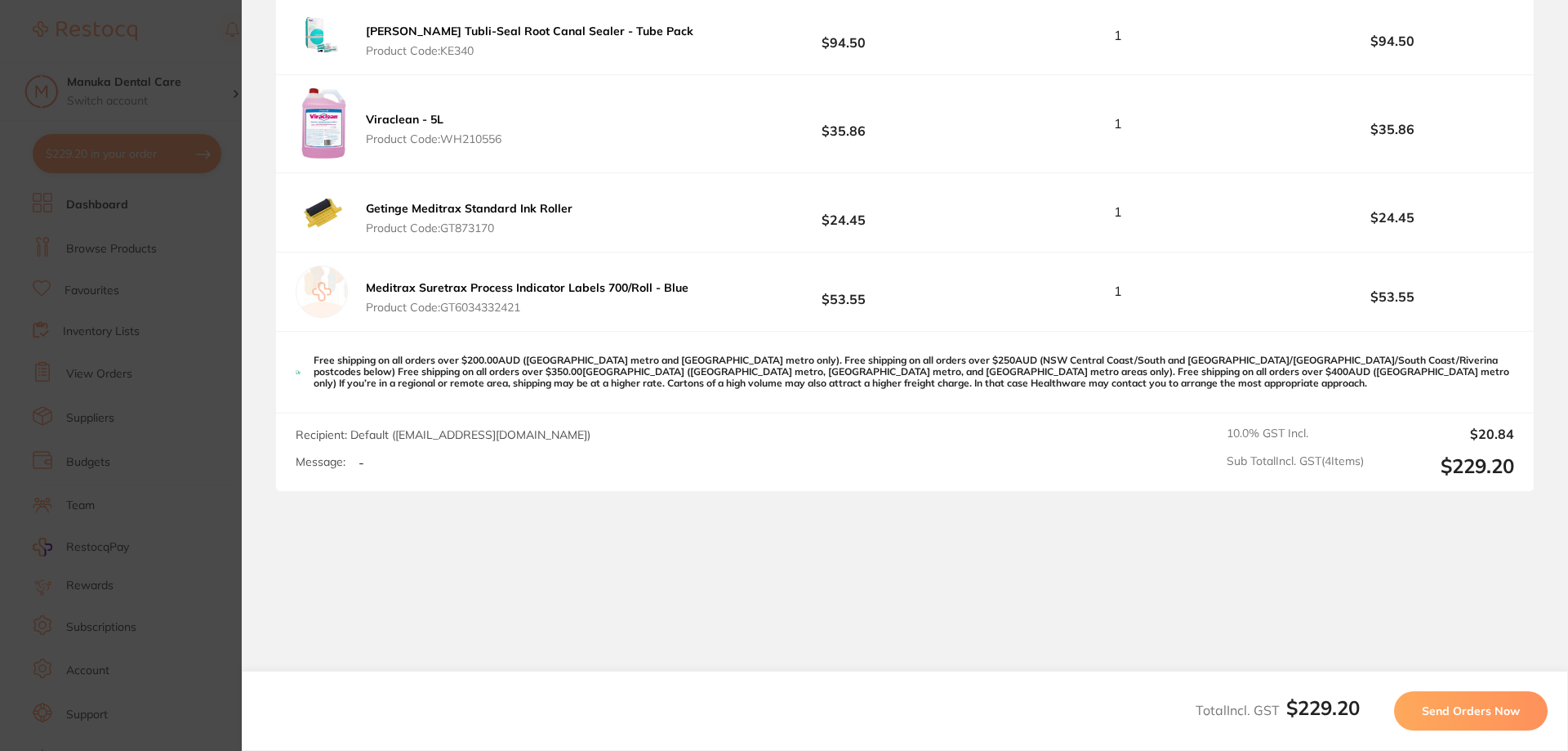
click at [1476, 716] on span "Send Orders Now" at bounding box center [1470, 711] width 98 height 15
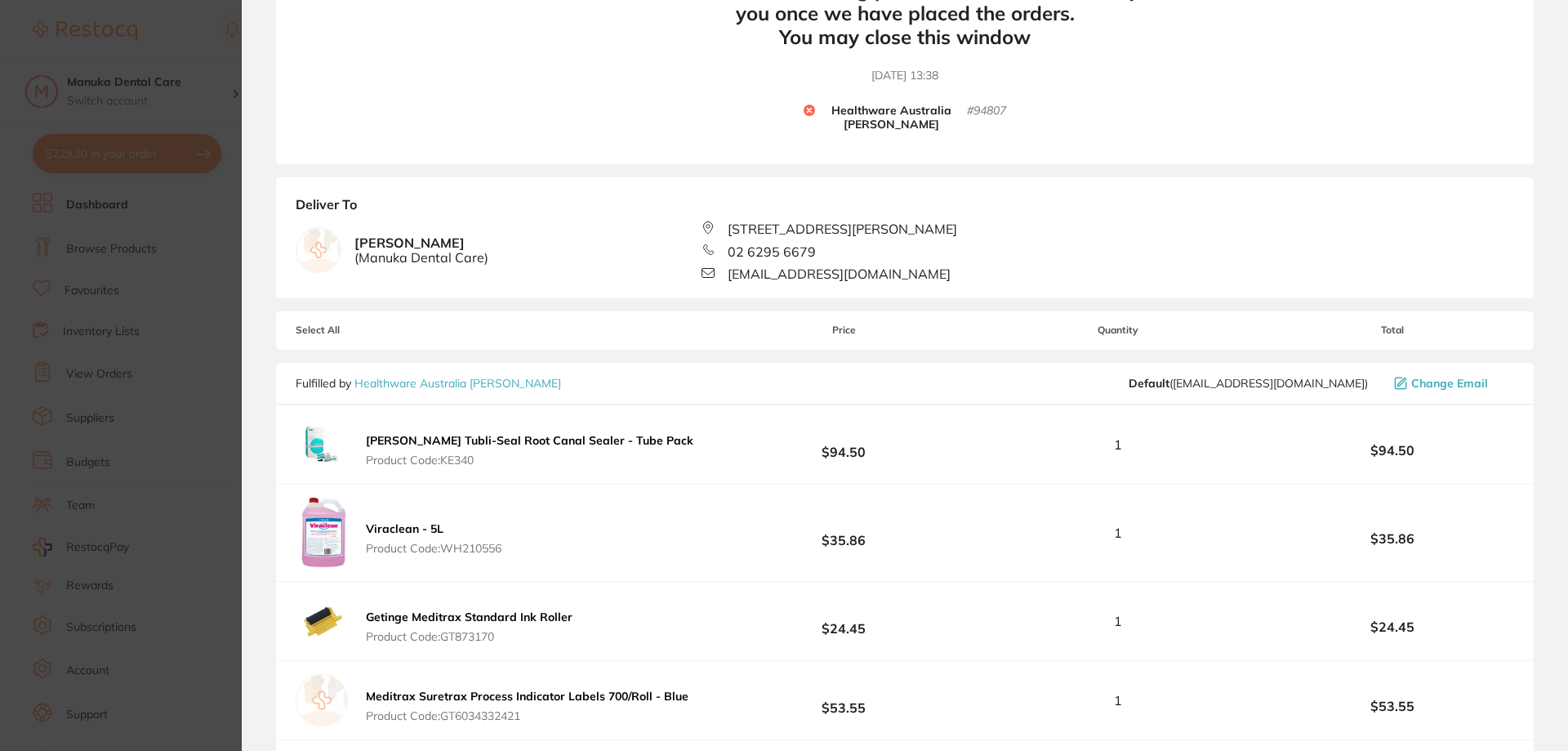
scroll to position [0, 0]
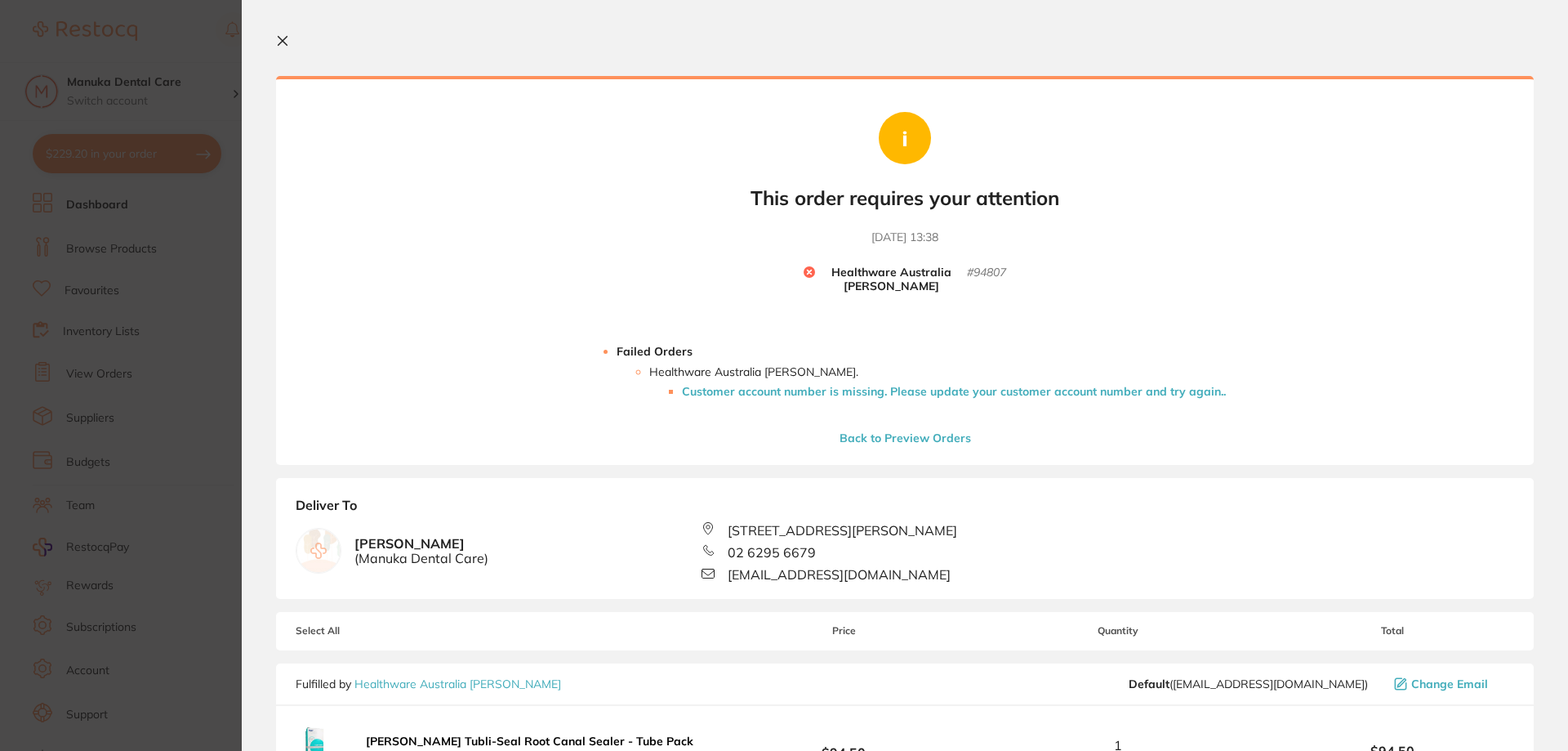
click at [722, 395] on li "Customer account number is missing. Please update your customer account number …" at bounding box center [954, 392] width 544 height 13
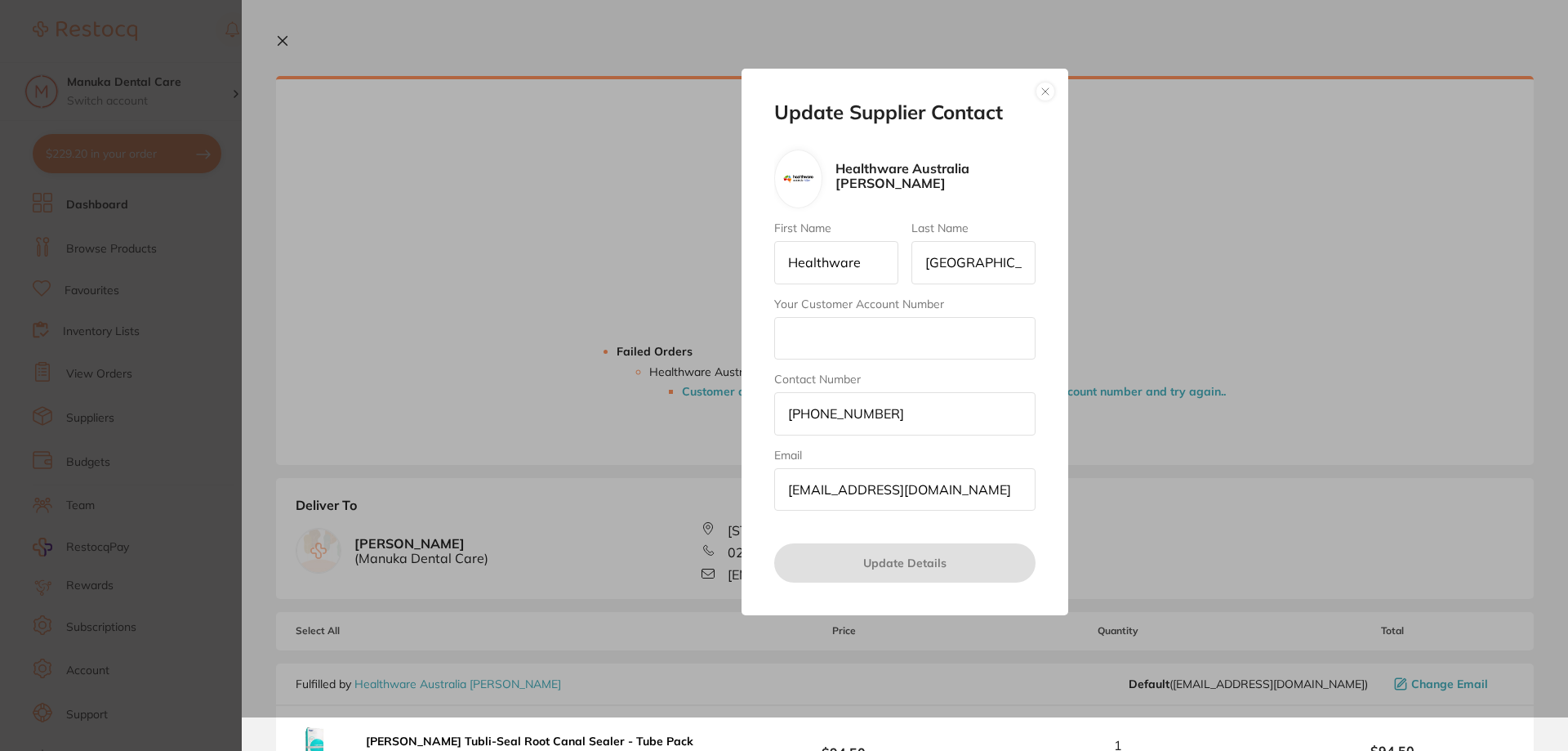
click at [850, 339] on input "Your Customer Account Number" at bounding box center [905, 338] width 262 height 43
drag, startPoint x: 1047, startPoint y: 85, endPoint x: 1009, endPoint y: 89, distance: 38.2
click at [1047, 85] on button "button" at bounding box center [1045, 91] width 20 height 20
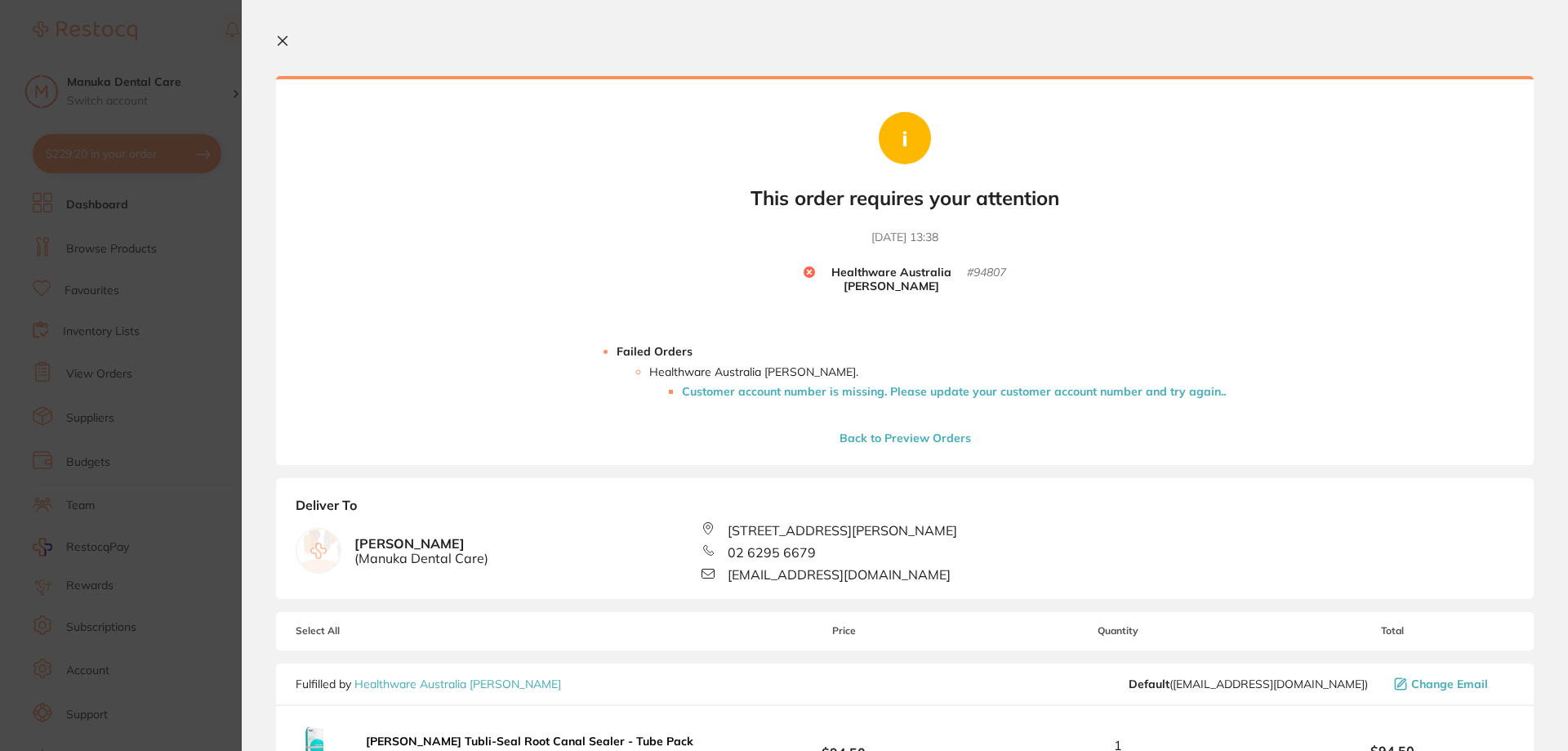
click at [279, 43] on icon at bounding box center [283, 41] width 13 height 13
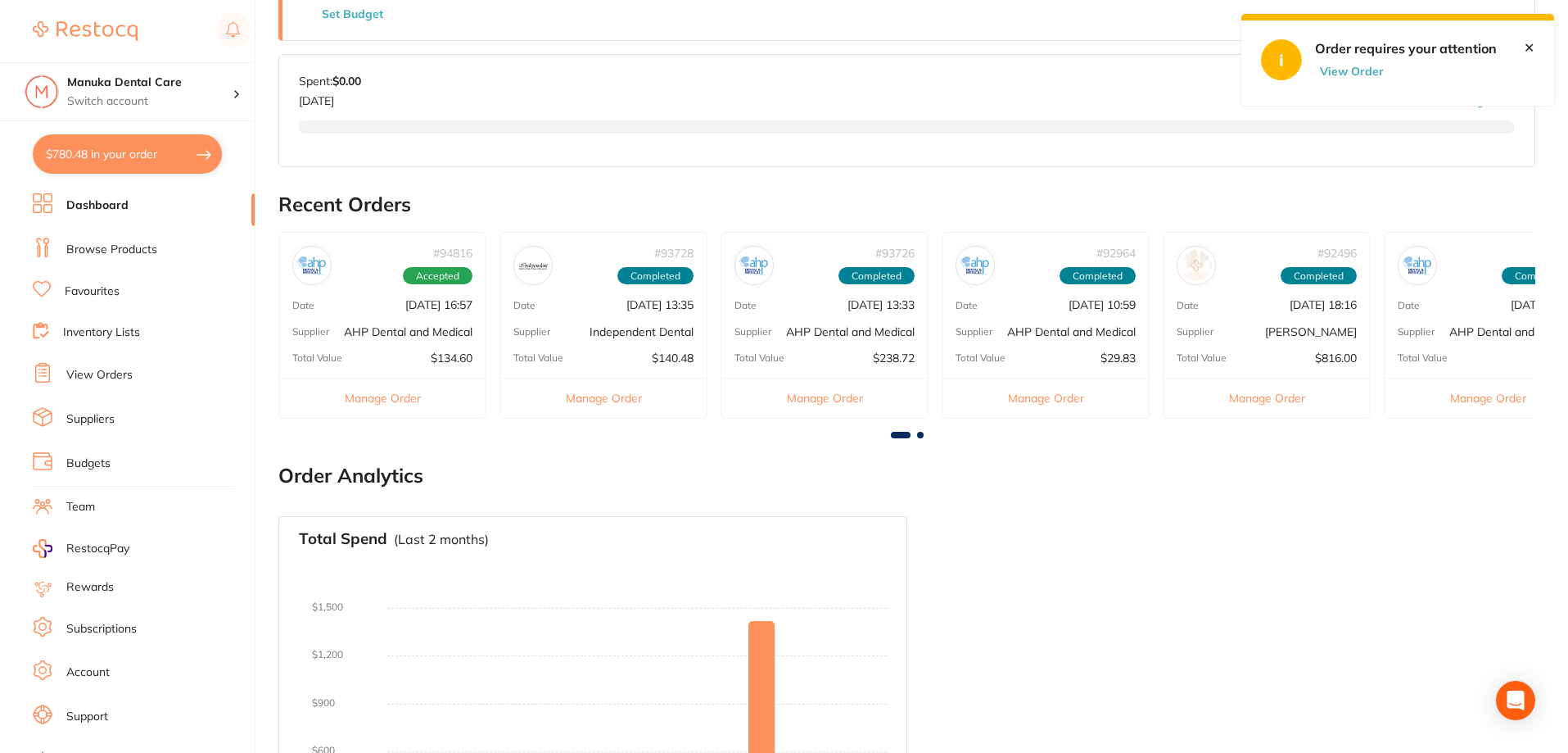
scroll to position [492, 0]
